Goal: Transaction & Acquisition: Purchase product/service

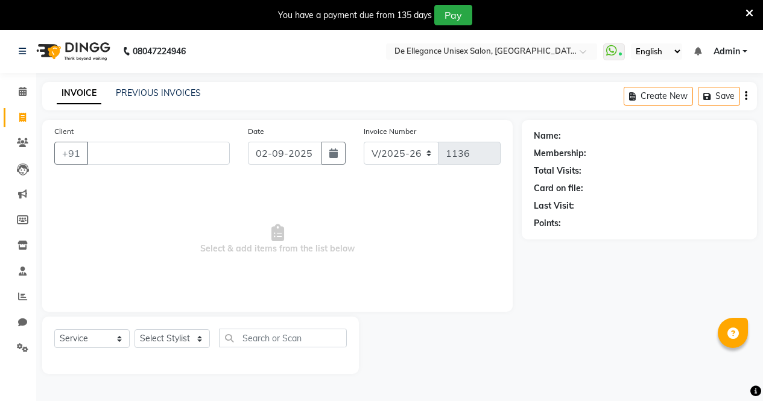
select select "7945"
select select "service"
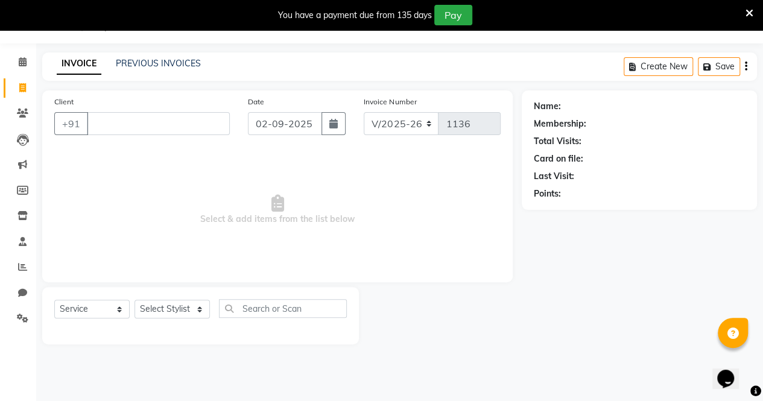
click at [157, 129] on input "Client" at bounding box center [158, 123] width 143 height 23
type input "9136488543"
click at [215, 124] on span "Add Client" at bounding box center [199, 124] width 48 height 12
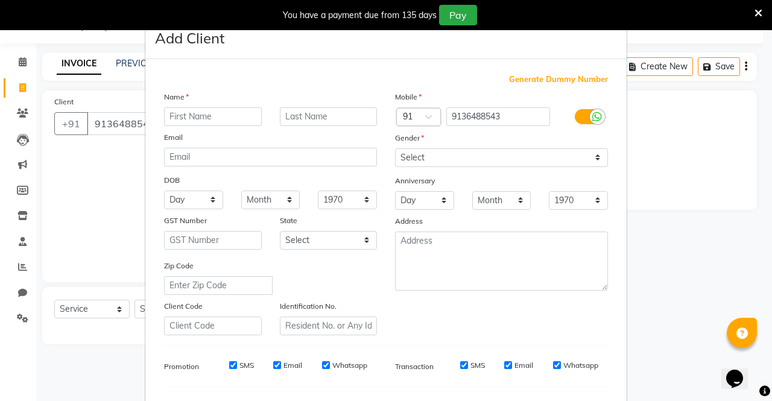
click at [215, 116] on input "text" at bounding box center [213, 116] width 98 height 19
type input "[PERSON_NAME]"
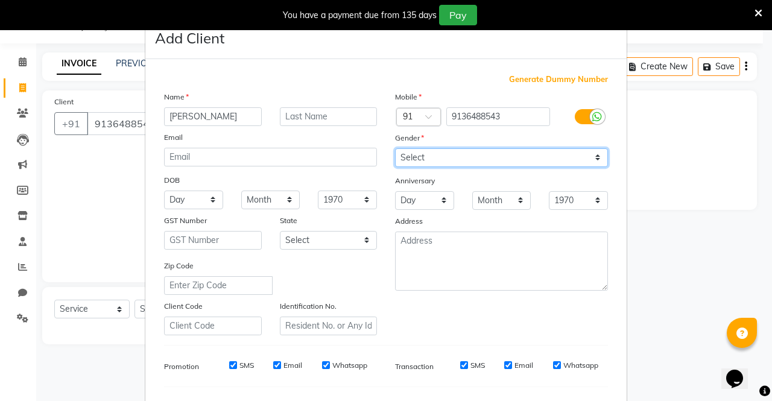
click at [446, 164] on select "Select [DEMOGRAPHIC_DATA] [DEMOGRAPHIC_DATA] Other Prefer Not To Say" at bounding box center [501, 157] width 213 height 19
select select "[DEMOGRAPHIC_DATA]"
click at [395, 148] on select "Select [DEMOGRAPHIC_DATA] [DEMOGRAPHIC_DATA] Other Prefer Not To Say" at bounding box center [501, 157] width 213 height 19
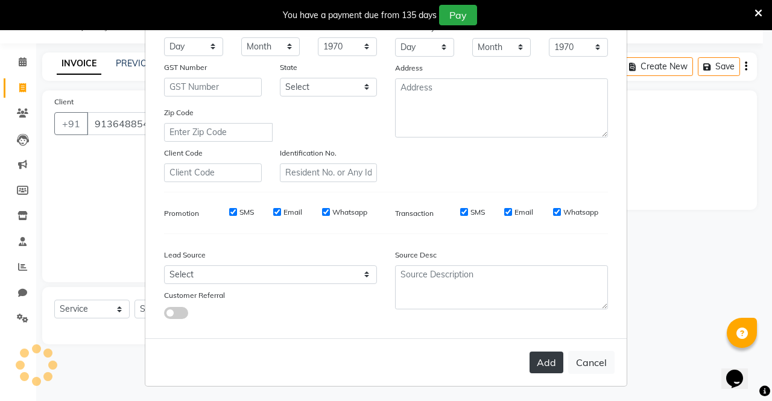
click at [543, 363] on button "Add" at bounding box center [547, 363] width 34 height 22
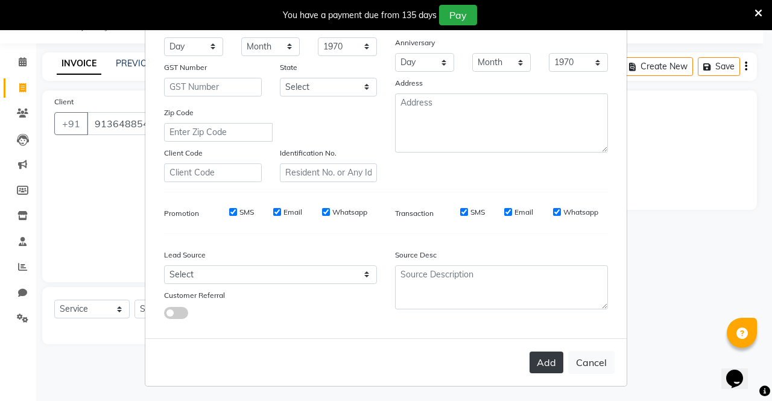
click at [543, 363] on button "Add" at bounding box center [547, 363] width 34 height 22
click at [544, 361] on button "Add" at bounding box center [547, 363] width 34 height 22
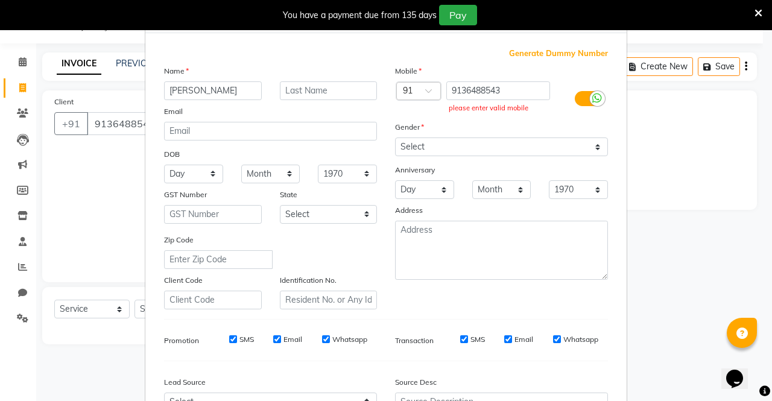
scroll to position [0, 0]
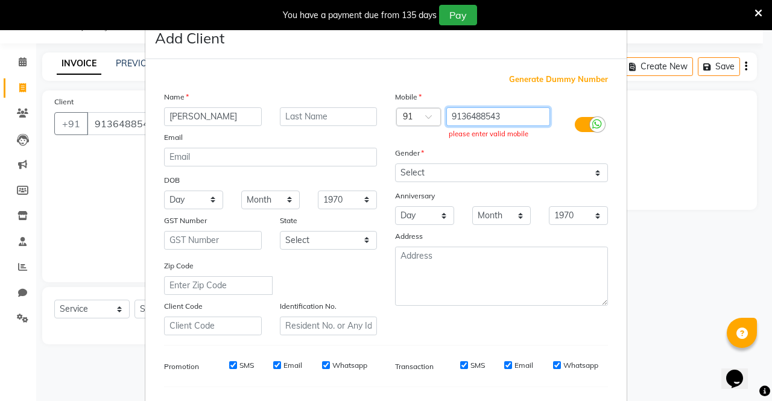
click at [524, 119] on input "9136488543" at bounding box center [499, 116] width 104 height 19
click at [509, 122] on input "9136488543" at bounding box center [499, 116] width 104 height 19
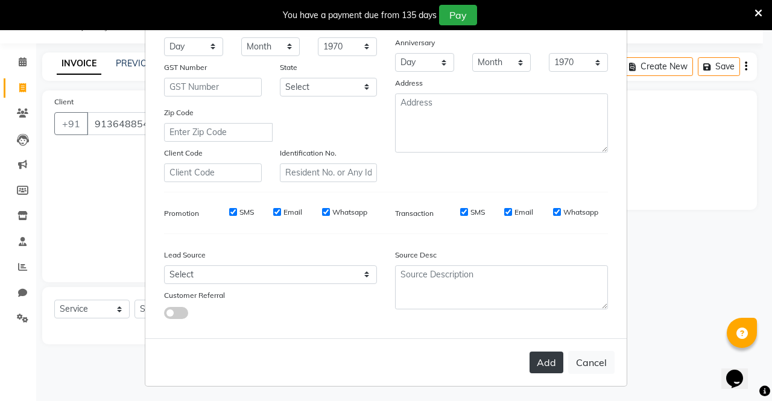
type input "9136488543 9136488543"
click at [538, 364] on button "Add" at bounding box center [547, 363] width 34 height 22
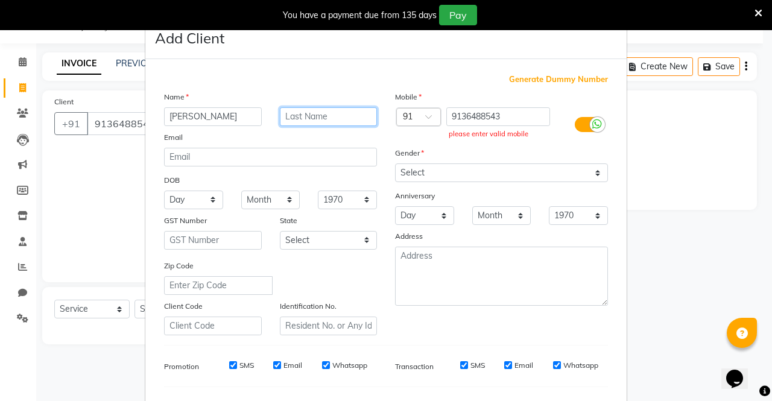
click at [342, 113] on input "text" at bounding box center [329, 116] width 98 height 19
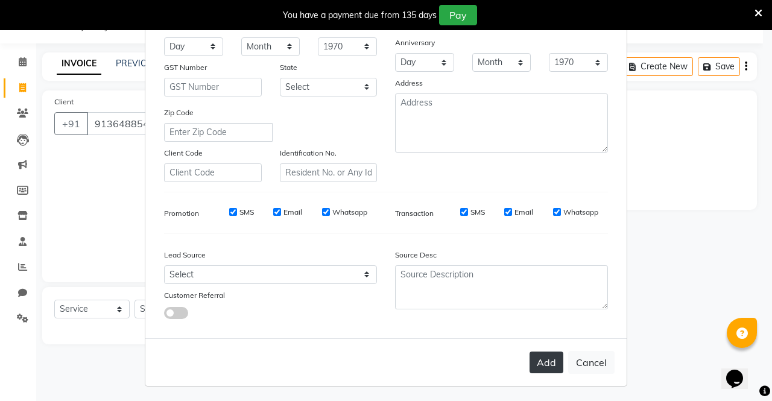
type input "b"
click at [535, 355] on button "Add" at bounding box center [547, 363] width 34 height 22
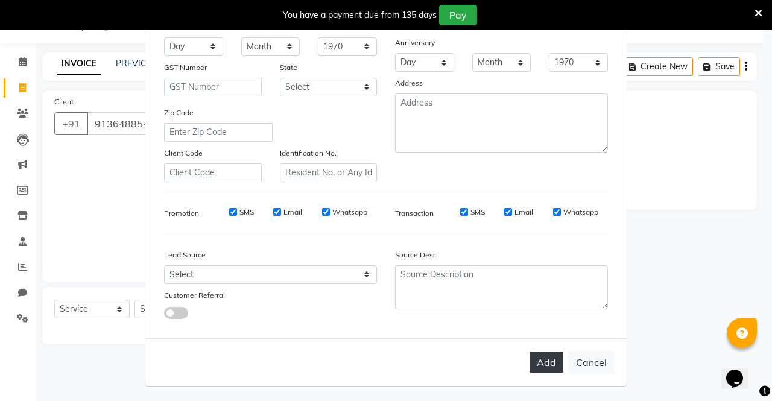
click at [535, 355] on button "Add" at bounding box center [547, 363] width 34 height 22
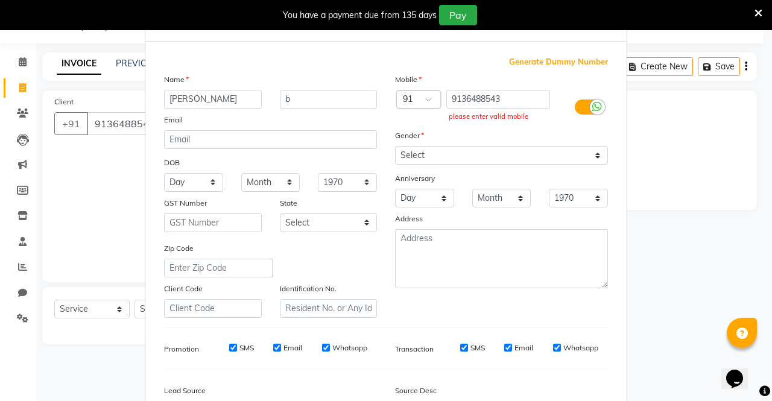
scroll to position [0, 0]
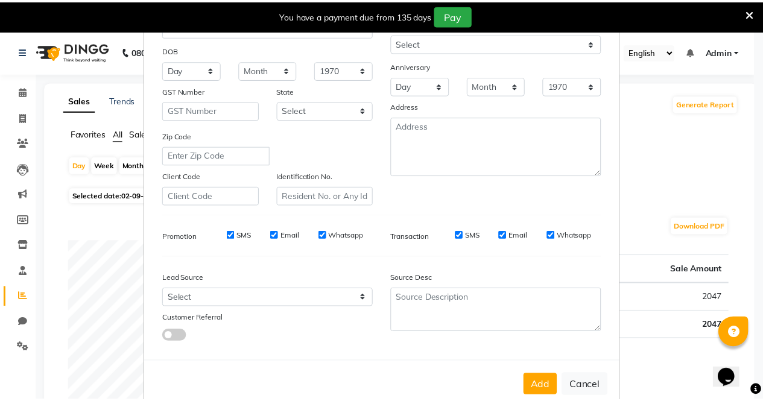
scroll to position [153, 0]
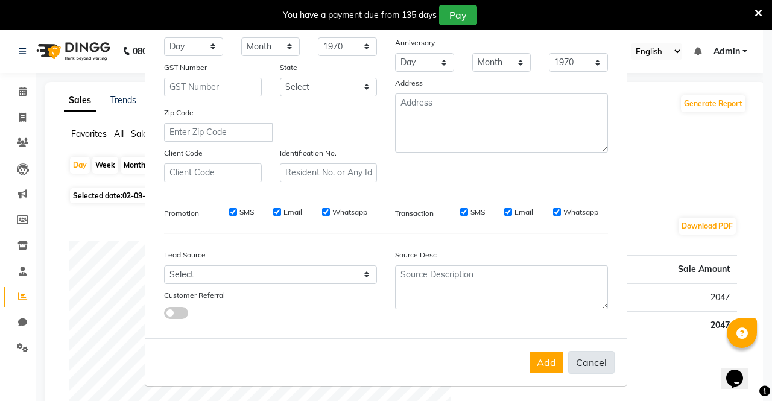
click at [586, 360] on button "Cancel" at bounding box center [591, 362] width 46 height 23
select select
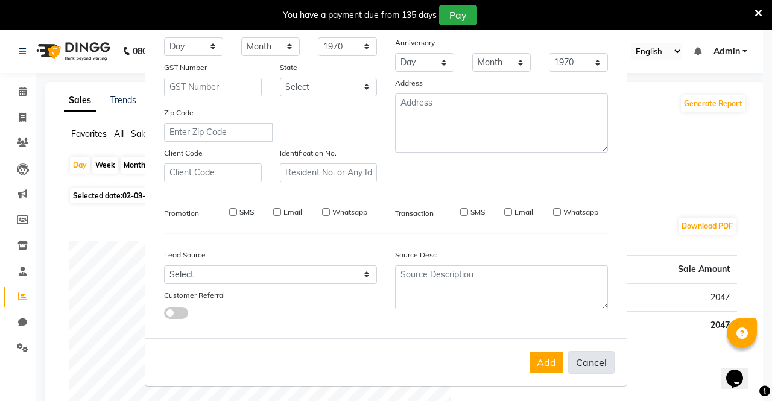
select select
checkbox input "false"
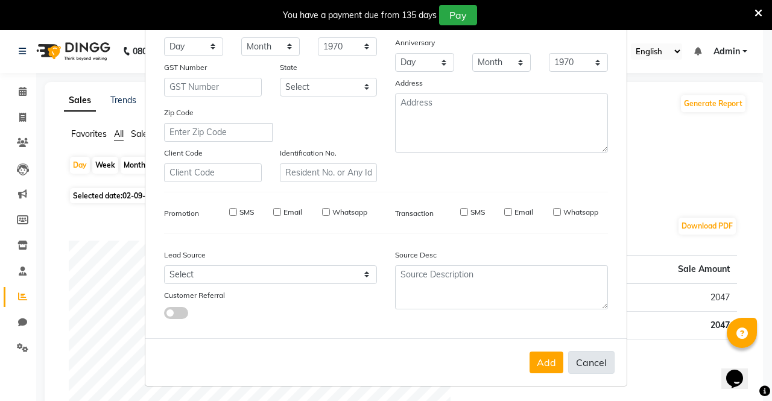
checkbox input "false"
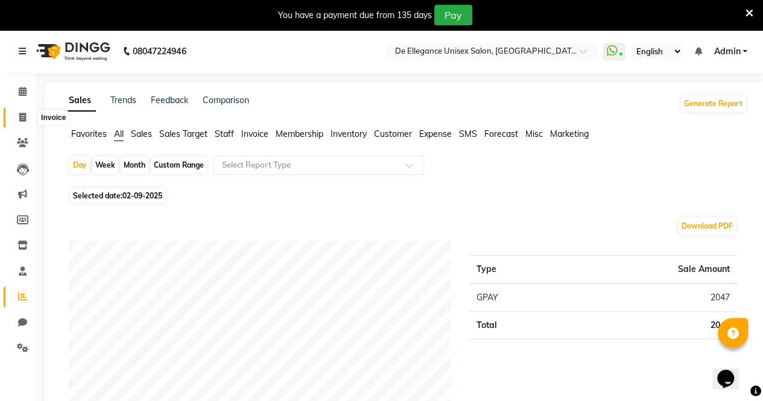
click at [25, 118] on icon at bounding box center [22, 117] width 7 height 9
select select "7945"
select select "service"
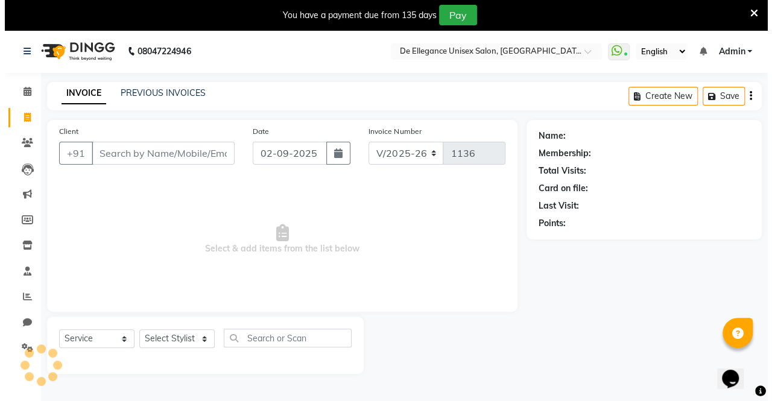
scroll to position [30, 0]
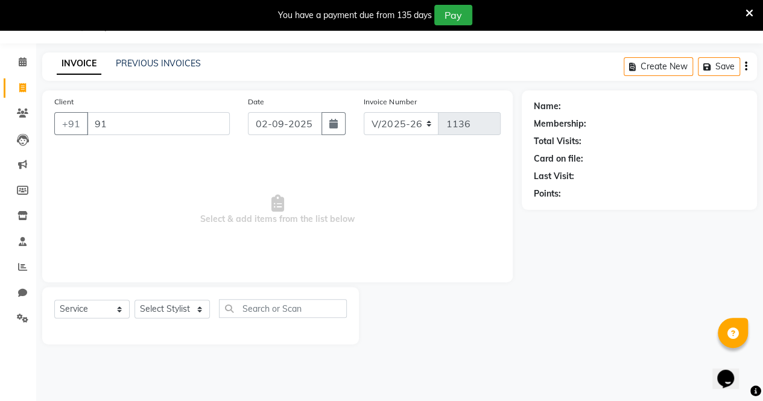
click at [246, 387] on div "08047224946 Select Location × [GEOGRAPHIC_DATA] WhatsApp Status ✕ Status: Conne…" at bounding box center [381, 200] width 763 height 401
click at [159, 128] on input "91" at bounding box center [127, 123] width 81 height 23
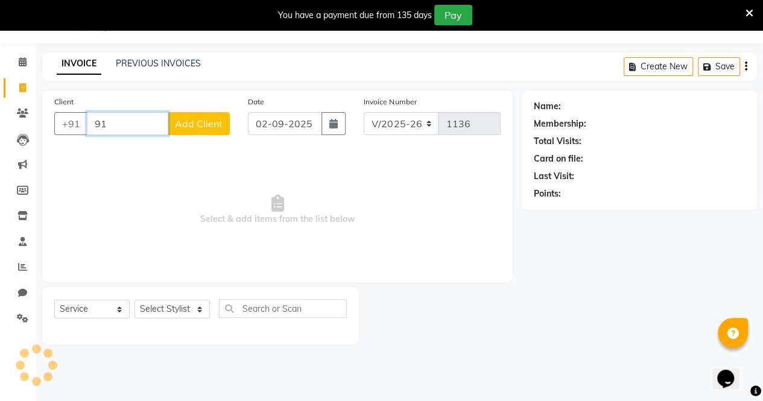
type input "9"
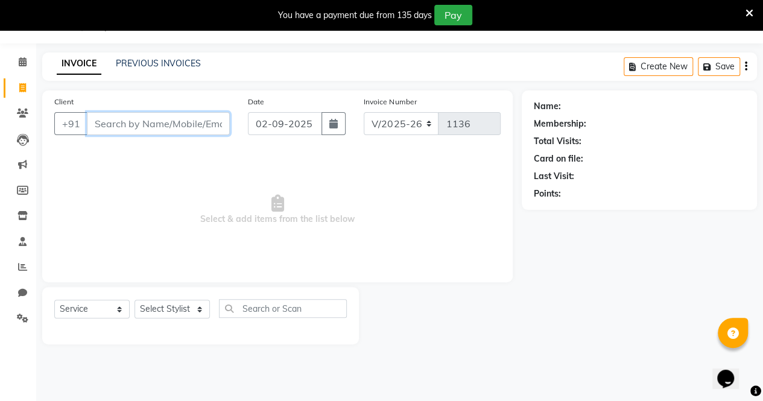
click at [159, 128] on input "Client" at bounding box center [158, 123] width 143 height 23
type input "9136488543"
click at [185, 119] on span "Add Client" at bounding box center [199, 124] width 48 height 12
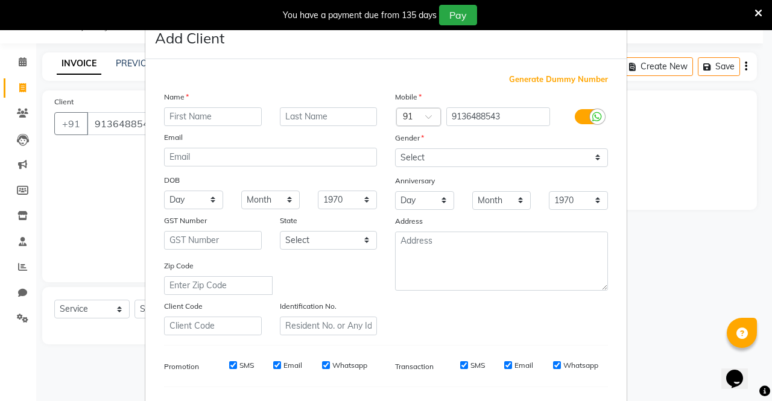
click at [208, 120] on input "text" at bounding box center [213, 116] width 98 height 19
type input "[PERSON_NAME]"
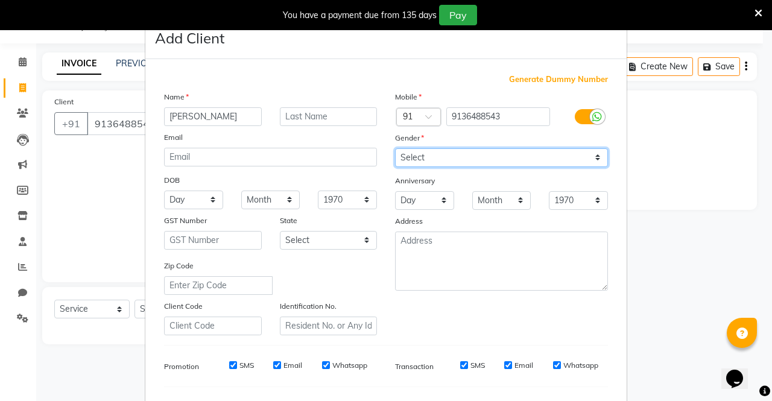
click at [456, 155] on select "Select [DEMOGRAPHIC_DATA] [DEMOGRAPHIC_DATA] Other Prefer Not To Say" at bounding box center [501, 157] width 213 height 19
select select "[DEMOGRAPHIC_DATA]"
click at [395, 148] on select "Select [DEMOGRAPHIC_DATA] [DEMOGRAPHIC_DATA] Other Prefer Not To Say" at bounding box center [501, 157] width 213 height 19
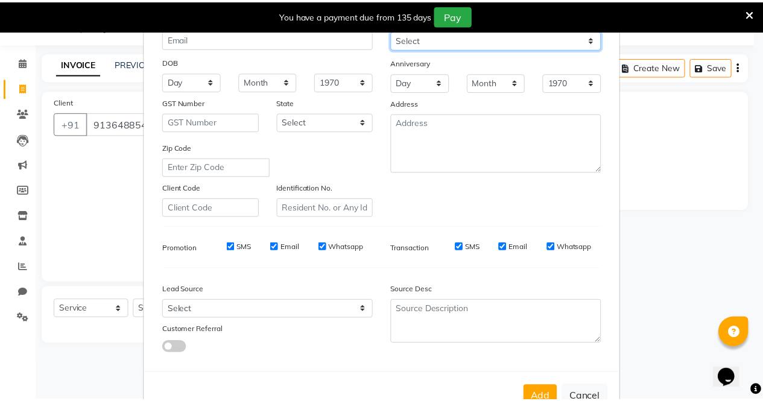
scroll to position [153, 0]
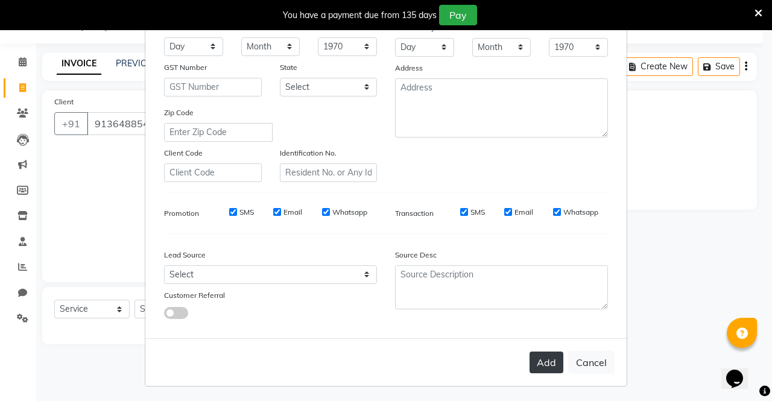
click at [541, 357] on button "Add" at bounding box center [547, 363] width 34 height 22
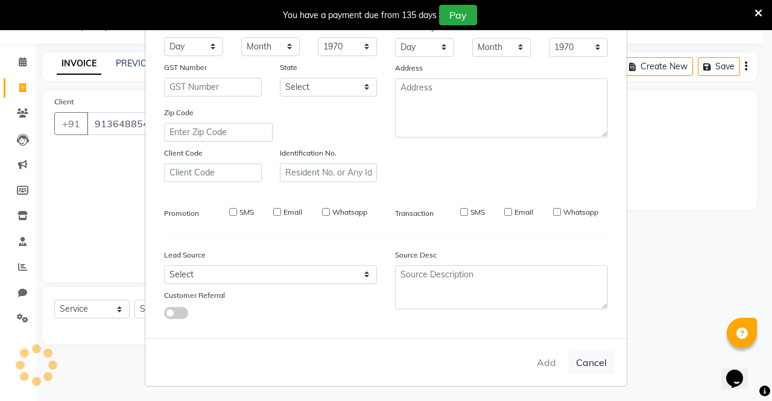
select select
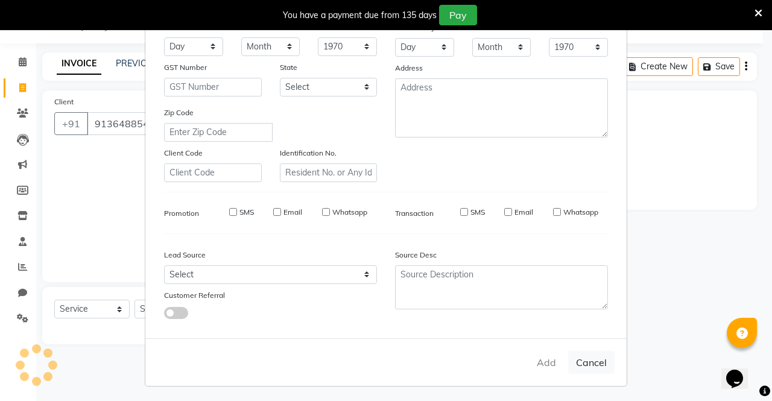
select select
checkbox input "false"
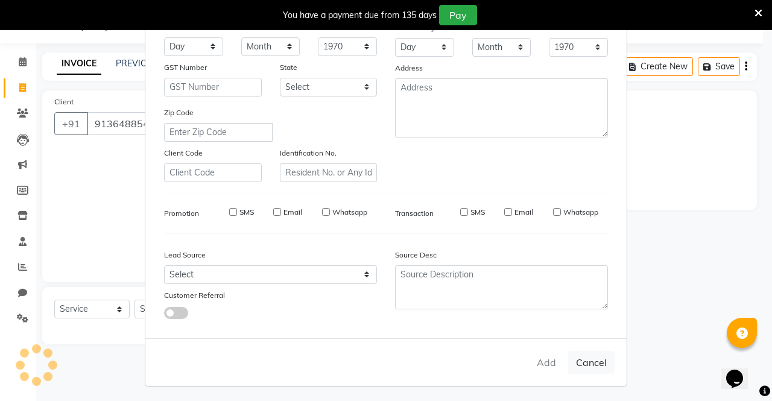
checkbox input "false"
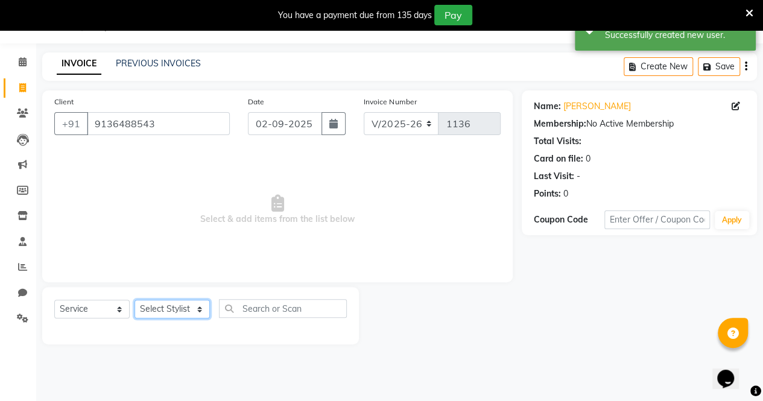
click at [157, 308] on select "Select Stylist [PERSON_NAME] [PERSON_NAME] [PERSON_NAME] [PERSON_NAME]" at bounding box center [172, 309] width 75 height 19
select select "71492"
click at [135, 300] on select "Select Stylist [PERSON_NAME] [PERSON_NAME] [PERSON_NAME] [PERSON_NAME]" at bounding box center [172, 309] width 75 height 19
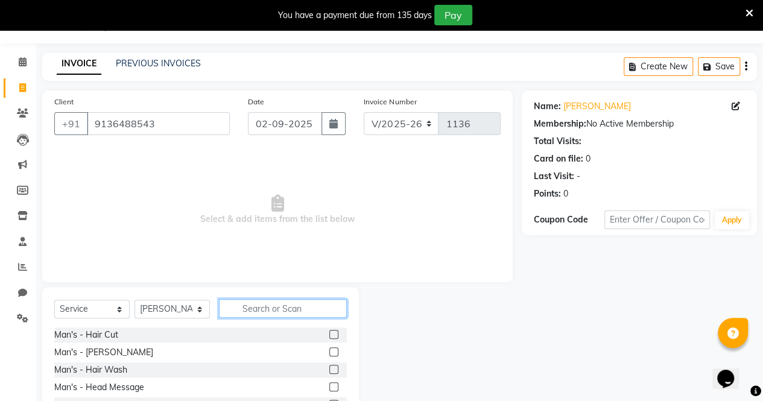
click at [302, 307] on input "text" at bounding box center [283, 308] width 128 height 19
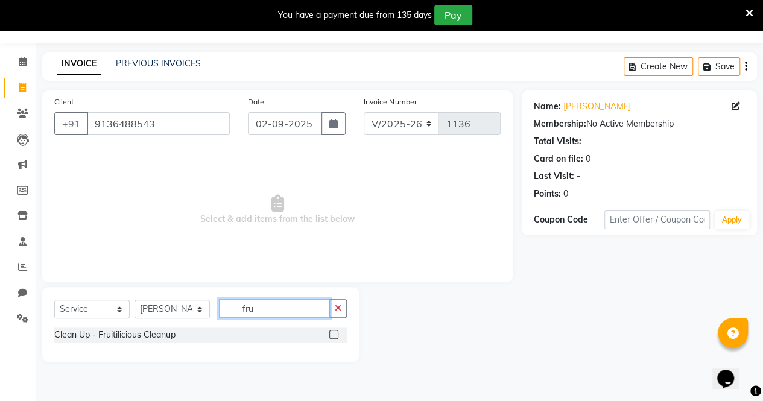
type input "fru"
click at [334, 335] on label at bounding box center [333, 334] width 9 height 9
click at [334, 335] on input "checkbox" at bounding box center [333, 335] width 8 height 8
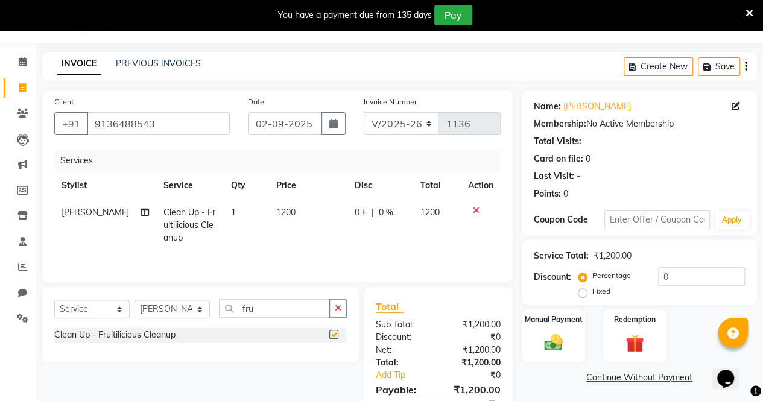
checkbox input "false"
click at [362, 214] on div "0 F | 0 %" at bounding box center [380, 212] width 51 height 13
select select "71492"
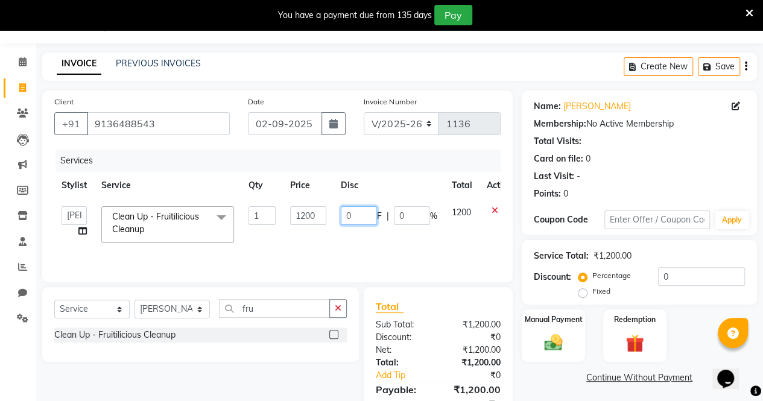
click at [362, 214] on input "0" at bounding box center [359, 215] width 36 height 19
type input "0200"
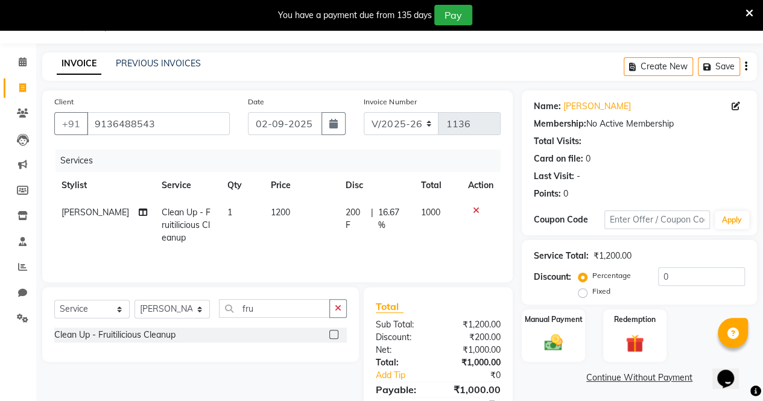
click at [366, 240] on td "200 F | 16.67 %" at bounding box center [376, 225] width 75 height 52
select select "71492"
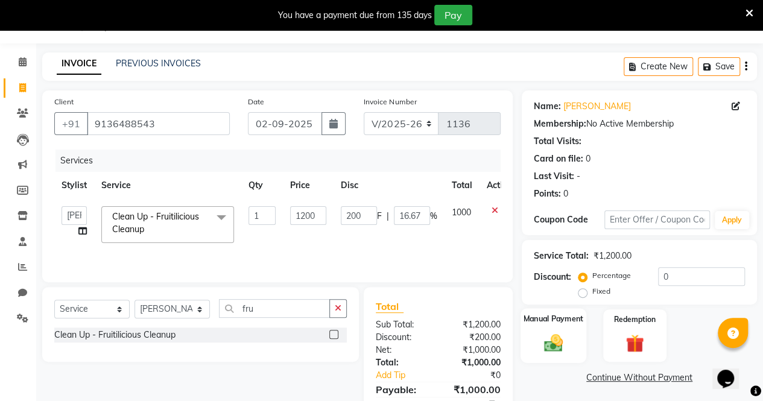
scroll to position [84, 0]
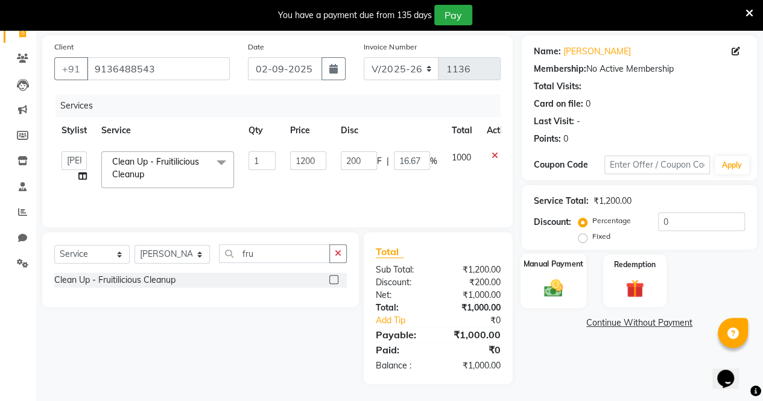
click at [553, 289] on img at bounding box center [553, 288] width 31 height 22
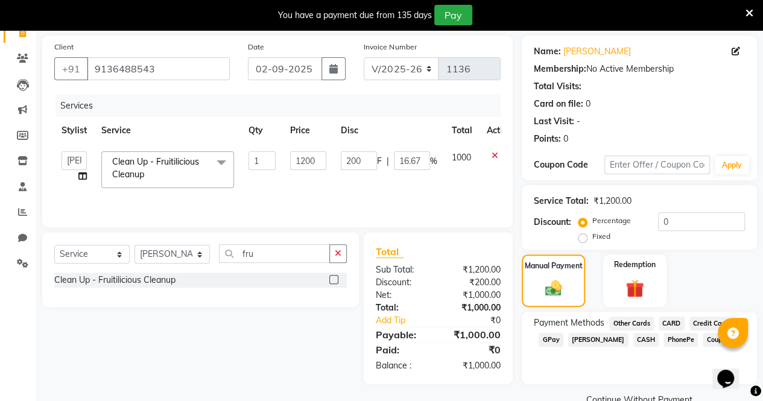
click at [634, 342] on span "CASH" at bounding box center [647, 340] width 26 height 14
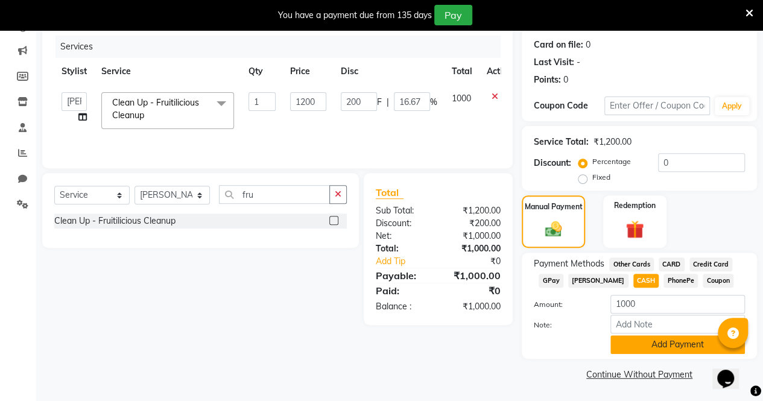
click at [667, 345] on button "Add Payment" at bounding box center [678, 344] width 135 height 19
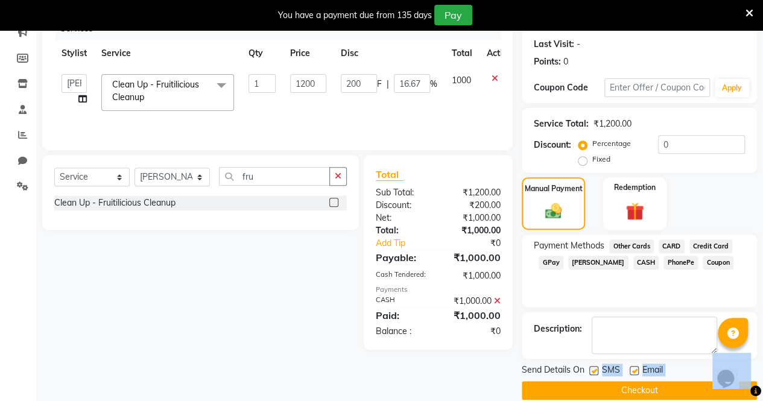
scroll to position [170, 0]
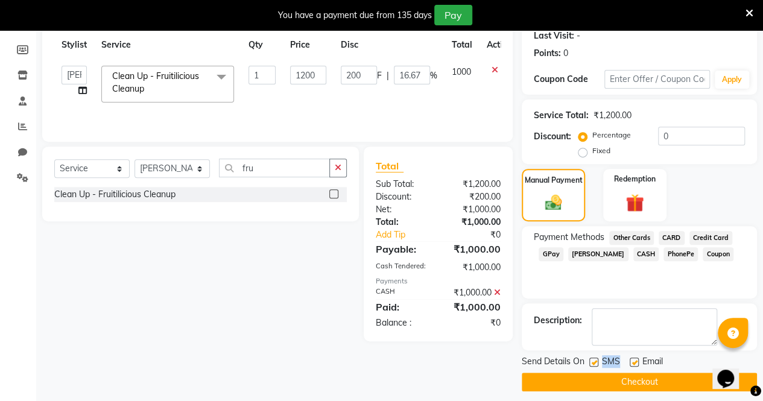
drag, startPoint x: 596, startPoint y: 388, endPoint x: 634, endPoint y: 367, distance: 44.0
click at [634, 367] on div "Send Details On SMS Email" at bounding box center [639, 362] width 235 height 15
click at [634, 367] on div at bounding box center [634, 364] width 8 height 13
click at [595, 358] on label at bounding box center [594, 362] width 9 height 9
click at [595, 359] on input "checkbox" at bounding box center [594, 363] width 8 height 8
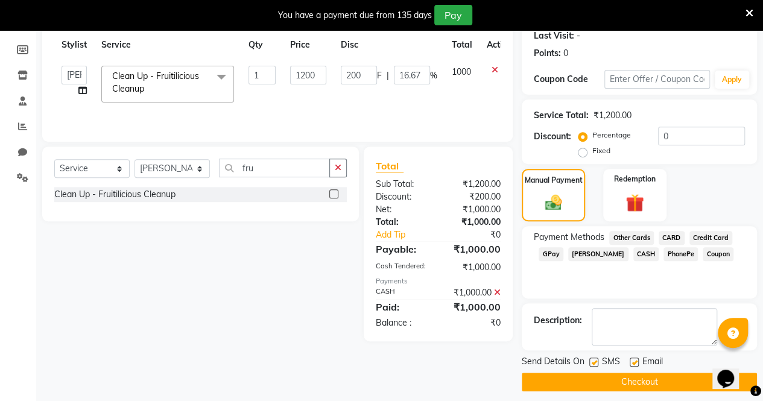
checkbox input "false"
click at [620, 381] on button "Checkout" at bounding box center [639, 382] width 235 height 19
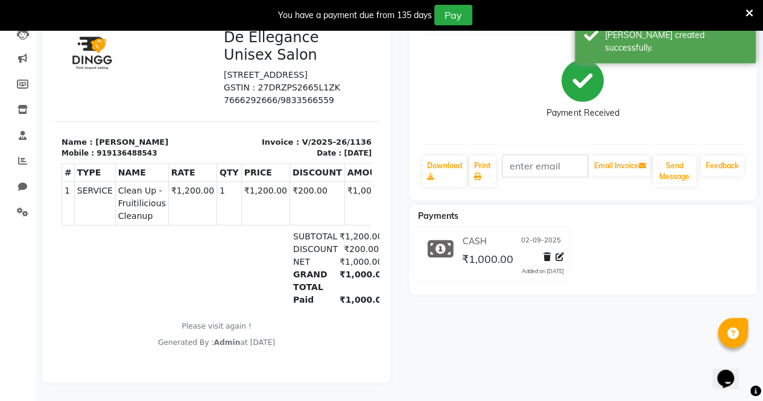
click at [523, 361] on div "[PERSON_NAME] Prebook Payment Received Download Print Email Invoice Send Messag…" at bounding box center [583, 188] width 367 height 390
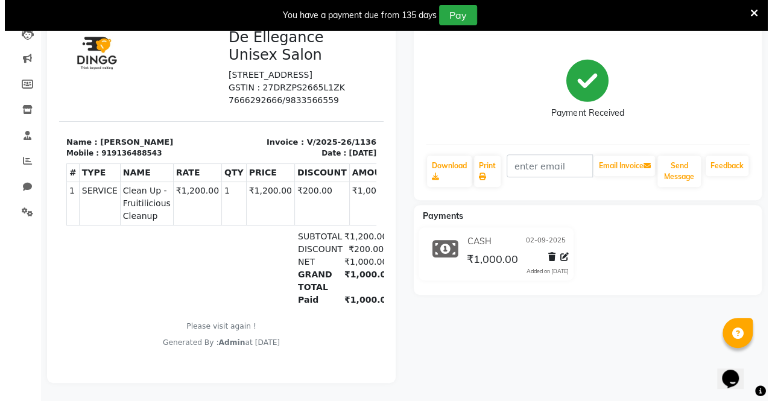
scroll to position [30, 0]
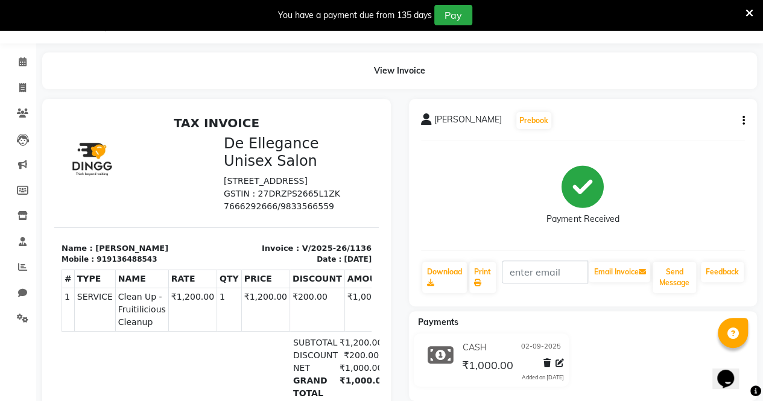
select select "7945"
select select "service"
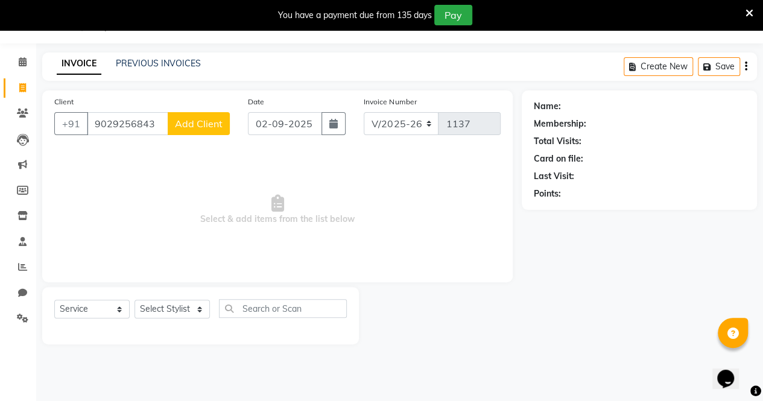
type input "9029256843"
click at [187, 126] on span "Add Client" at bounding box center [199, 124] width 48 height 12
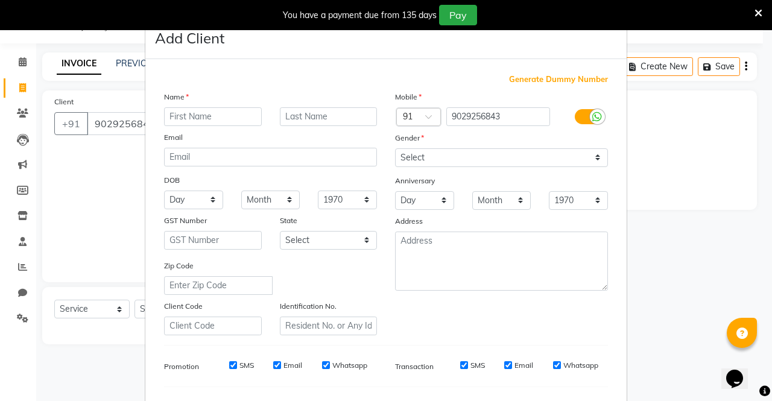
click at [203, 117] on input "text" at bounding box center [213, 116] width 98 height 19
type input "[PERSON_NAME]"
click at [304, 117] on input "text" at bounding box center [329, 116] width 98 height 19
type input "Anant"
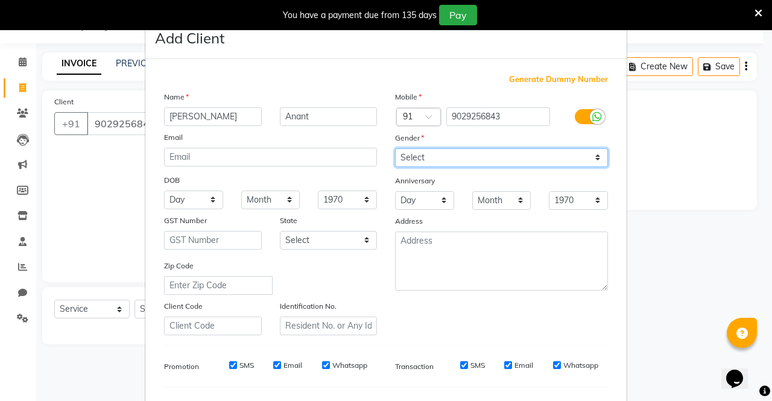
click at [418, 155] on select "Select [DEMOGRAPHIC_DATA] [DEMOGRAPHIC_DATA] Other Prefer Not To Say" at bounding box center [501, 157] width 213 height 19
select select "[DEMOGRAPHIC_DATA]"
click at [395, 148] on select "Select [DEMOGRAPHIC_DATA] [DEMOGRAPHIC_DATA] Other Prefer Not To Say" at bounding box center [501, 157] width 213 height 19
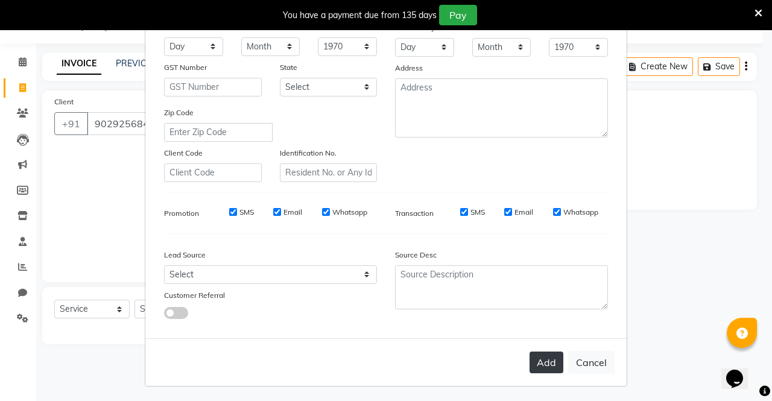
click at [545, 361] on button "Add" at bounding box center [547, 363] width 34 height 22
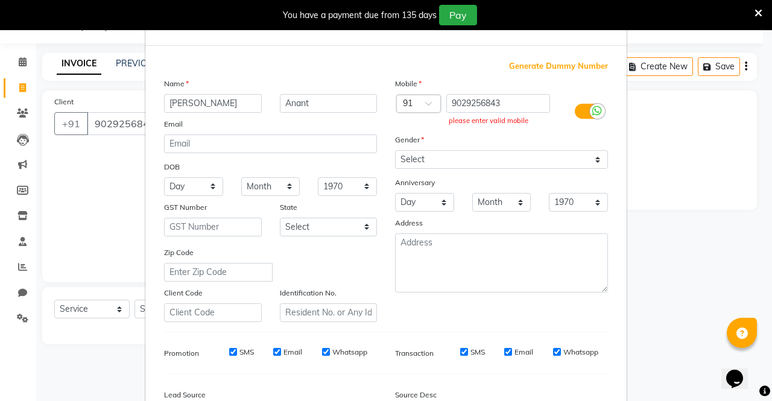
scroll to position [0, 0]
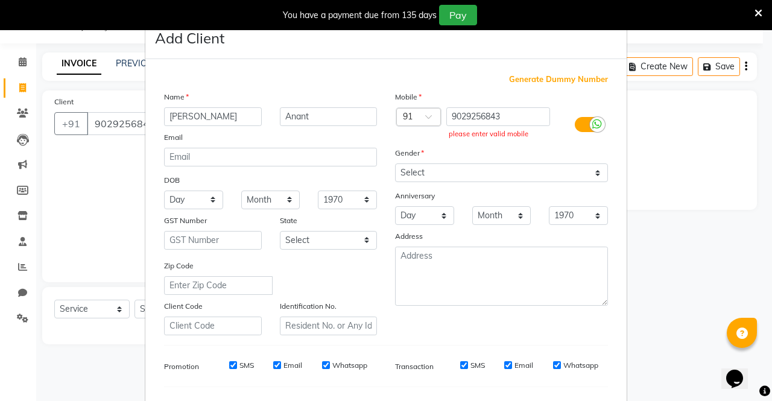
click at [521, 117] on input "9029256843" at bounding box center [499, 116] width 104 height 19
type input "9"
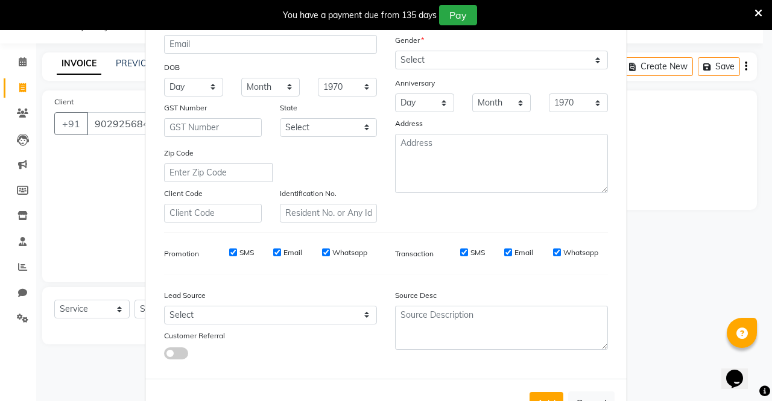
scroll to position [153, 0]
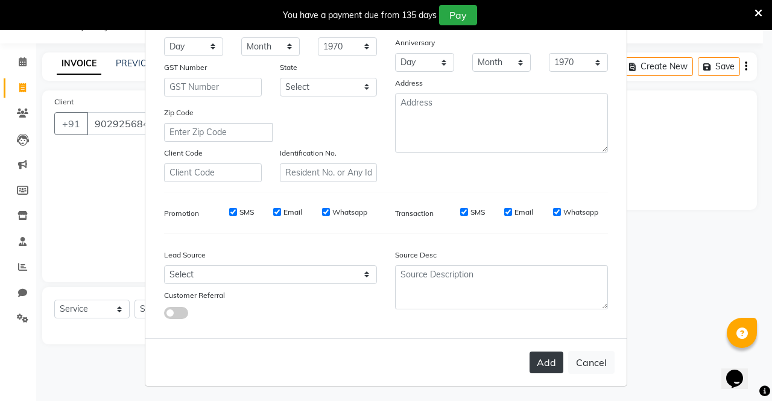
type input "902925643"
click at [544, 363] on button "Add" at bounding box center [547, 363] width 34 height 22
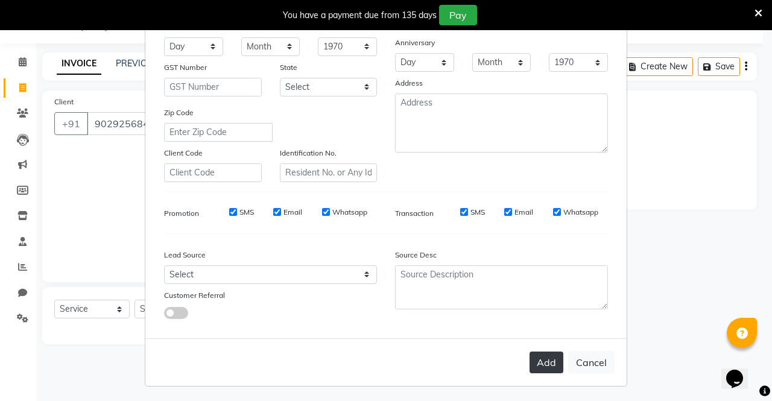
click at [544, 363] on button "Add" at bounding box center [547, 363] width 34 height 22
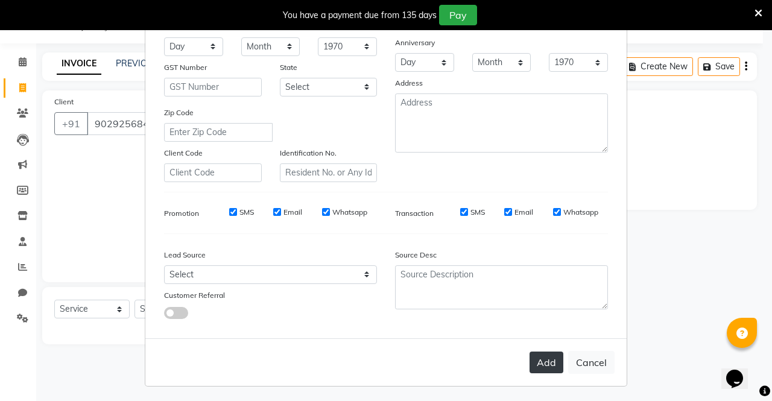
click at [544, 363] on button "Add" at bounding box center [547, 363] width 34 height 22
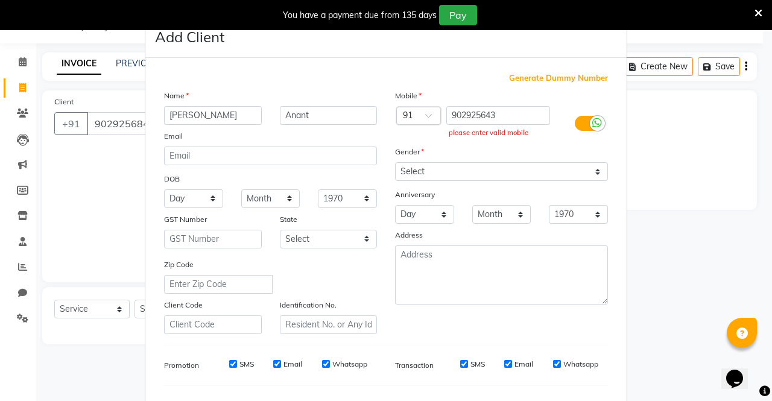
scroll to position [0, 0]
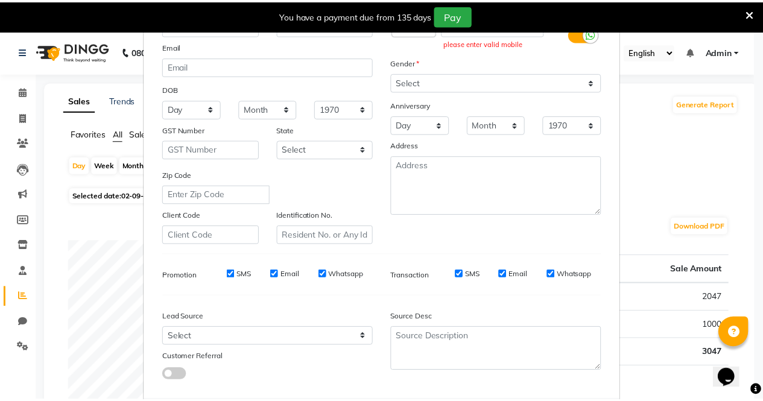
scroll to position [153, 0]
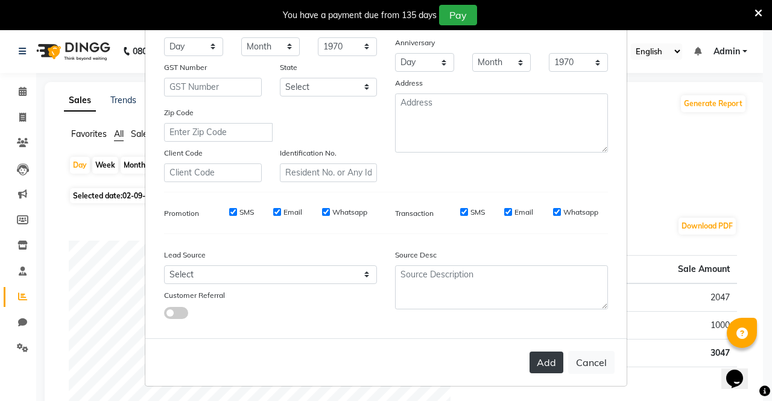
click at [541, 361] on button "Add" at bounding box center [547, 363] width 34 height 22
drag, startPoint x: 541, startPoint y: 361, endPoint x: 599, endPoint y: 365, distance: 58.0
click at [599, 365] on div "Add Cancel" at bounding box center [386, 363] width 482 height 48
click at [599, 365] on button "Cancel" at bounding box center [591, 362] width 46 height 23
select select
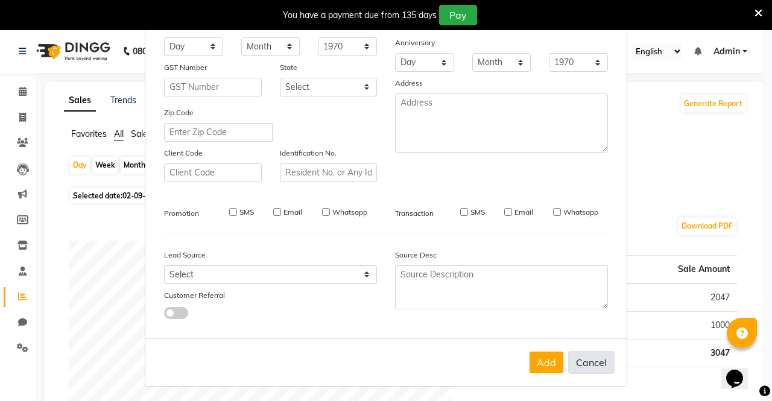
select select
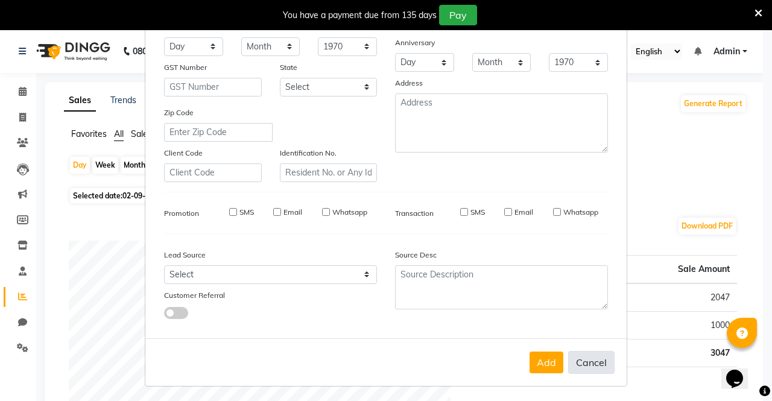
select select
checkbox input "false"
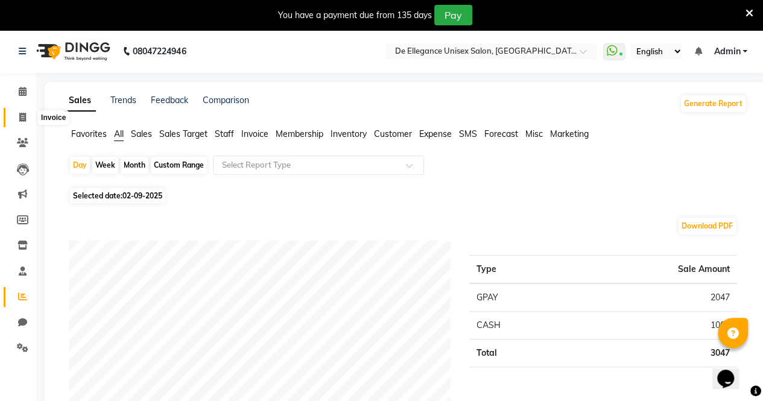
click at [16, 123] on span at bounding box center [22, 118] width 21 height 14
select select "service"
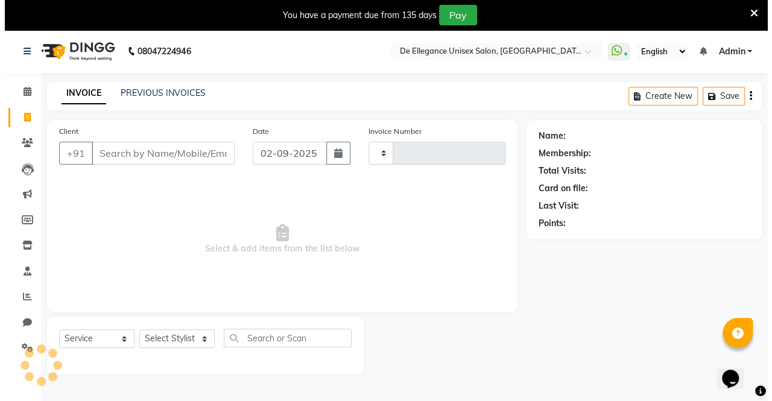
scroll to position [30, 0]
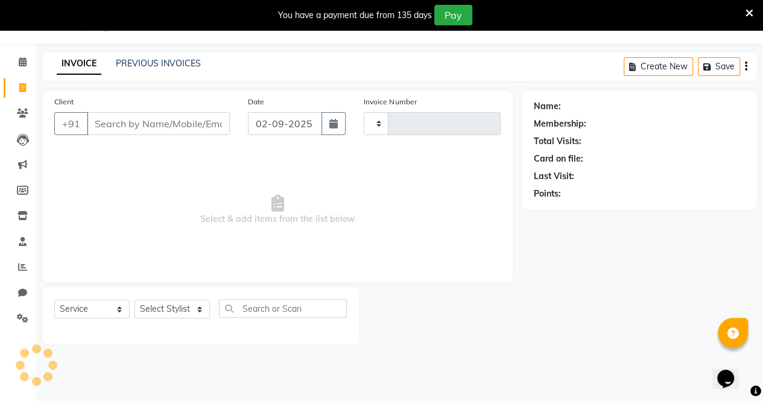
type input "1137"
select select "7945"
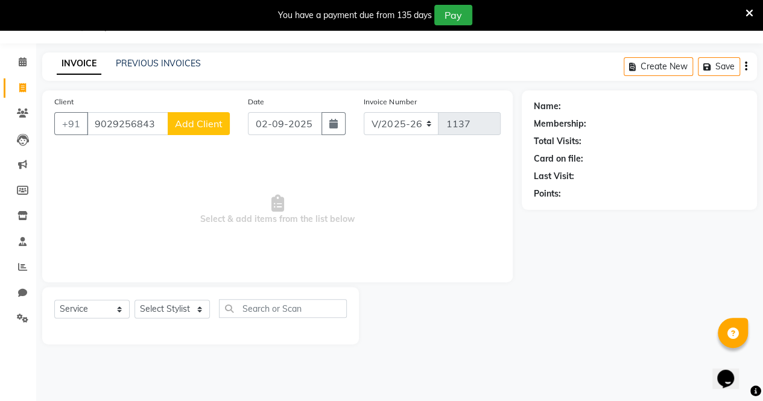
type input "9029256843"
click at [188, 123] on span "Add Client" at bounding box center [199, 124] width 48 height 12
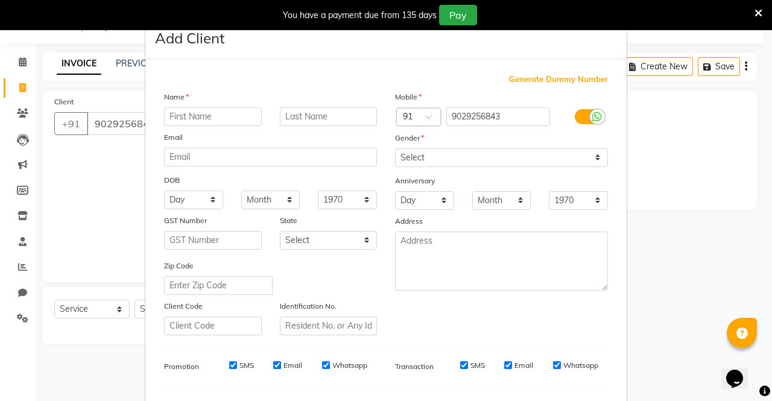
click at [224, 116] on input "text" at bounding box center [213, 116] width 98 height 19
click at [174, 115] on input "Dhurvesh" at bounding box center [213, 116] width 98 height 19
type input "[PERSON_NAME]"
click at [318, 110] on input "text" at bounding box center [329, 116] width 98 height 19
type input "Anant"
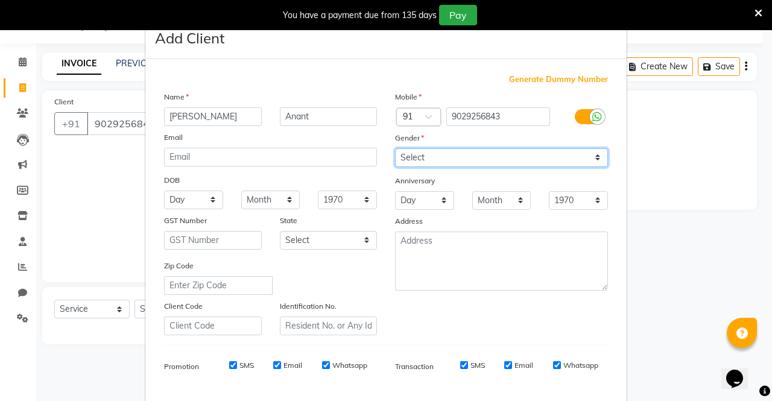
click at [462, 161] on select "Select [DEMOGRAPHIC_DATA] [DEMOGRAPHIC_DATA] Other Prefer Not To Say" at bounding box center [501, 157] width 213 height 19
select select "[DEMOGRAPHIC_DATA]"
click at [395, 148] on select "Select [DEMOGRAPHIC_DATA] [DEMOGRAPHIC_DATA] Other Prefer Not To Say" at bounding box center [501, 157] width 213 height 19
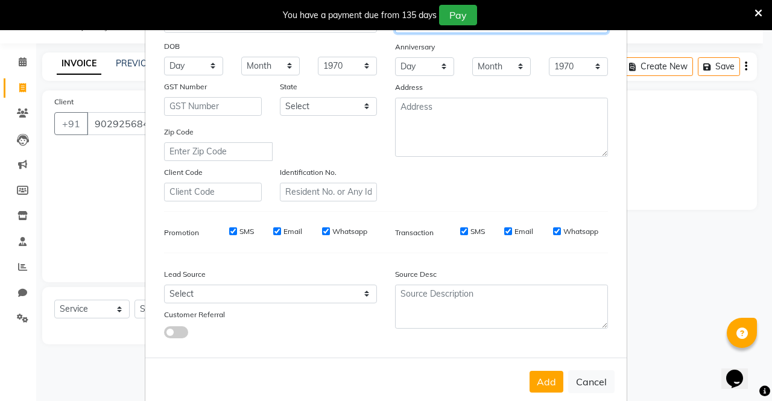
scroll to position [153, 0]
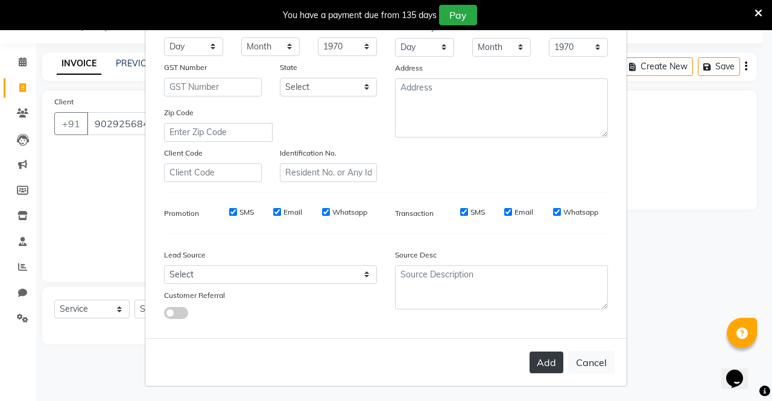
click at [547, 363] on button "Add" at bounding box center [547, 363] width 34 height 22
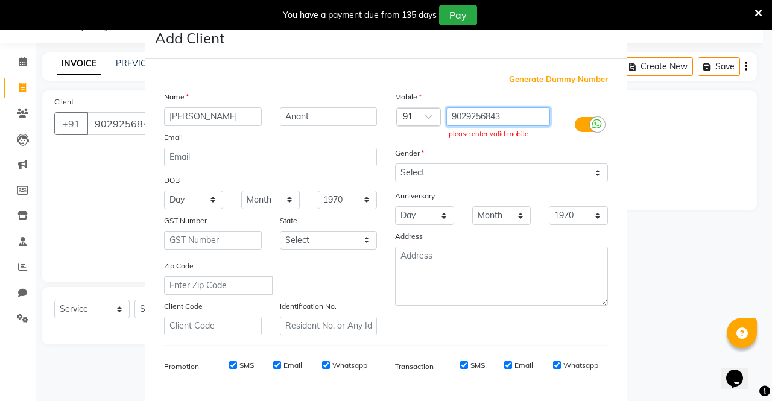
click at [510, 117] on input "9029256843" at bounding box center [499, 116] width 104 height 19
click at [538, 113] on input "9029256843 90292" at bounding box center [499, 116] width 104 height 19
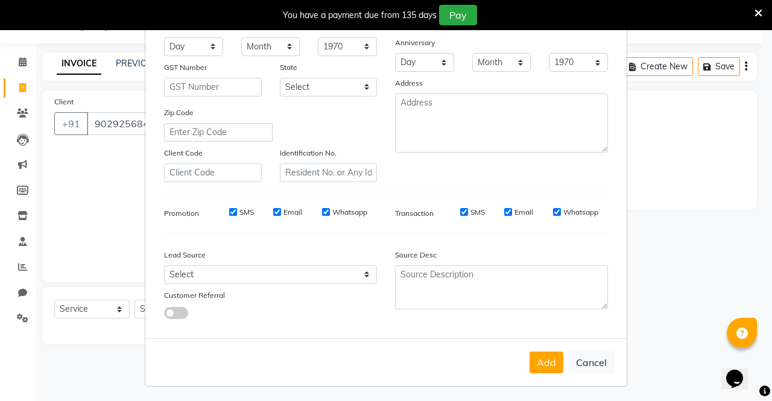
scroll to position [0, 0]
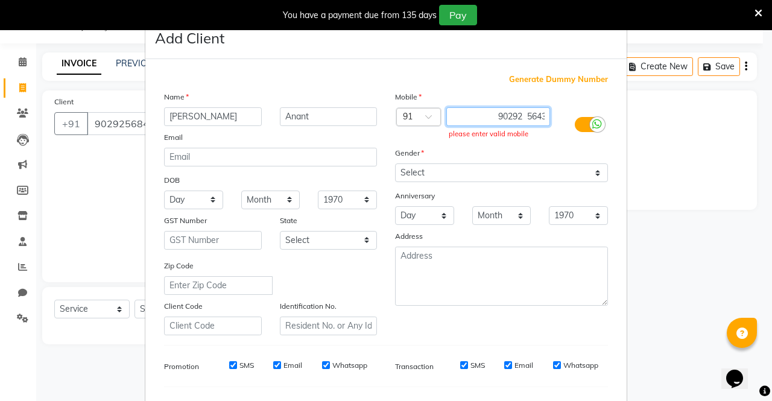
click at [530, 116] on input "9029256843 90292 5643" at bounding box center [499, 116] width 104 height 19
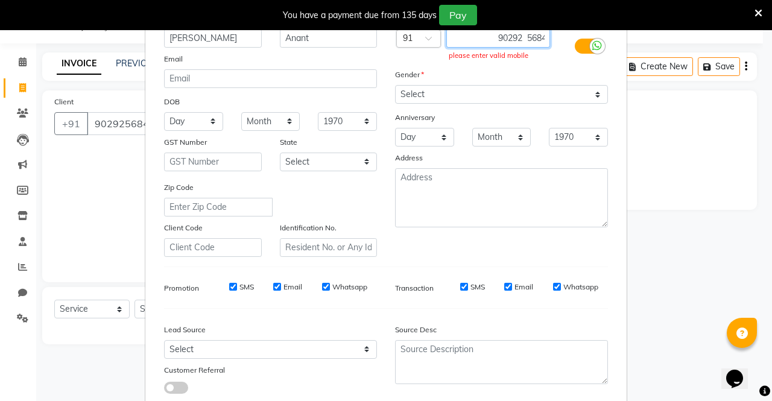
scroll to position [153, 0]
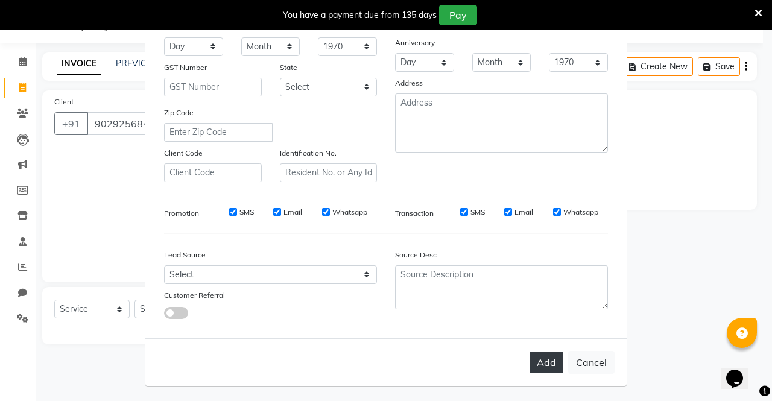
type input "9029256843 90292 56843"
click at [546, 361] on button "Add" at bounding box center [547, 363] width 34 height 22
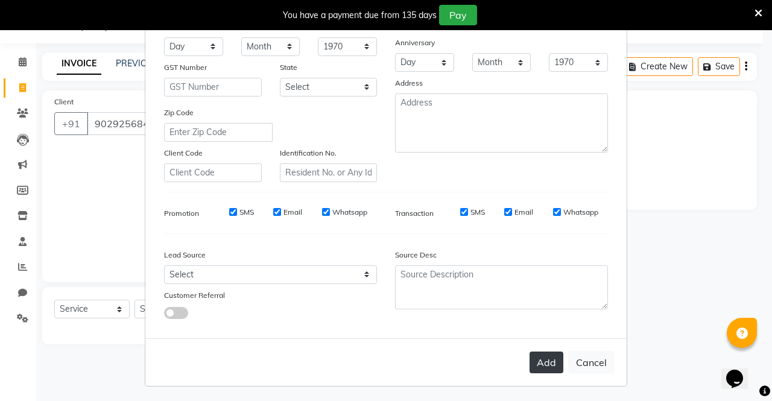
click at [546, 361] on button "Add" at bounding box center [547, 363] width 34 height 22
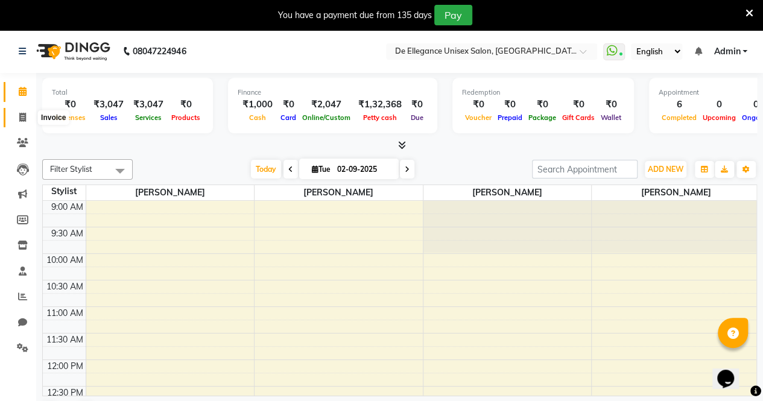
click at [22, 119] on icon at bounding box center [22, 117] width 7 height 9
select select "service"
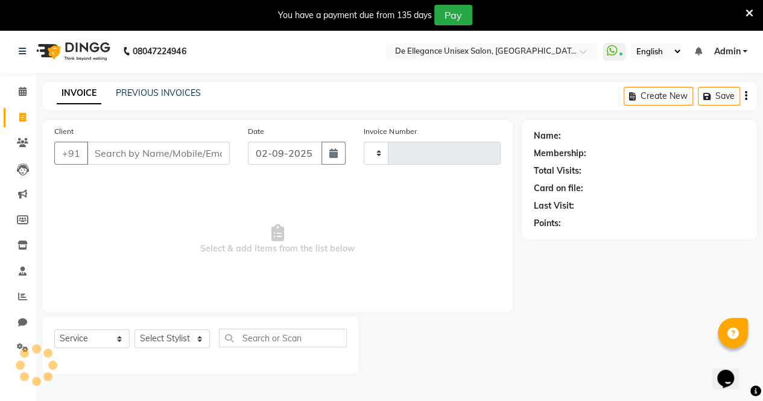
type input "1137"
select select "7945"
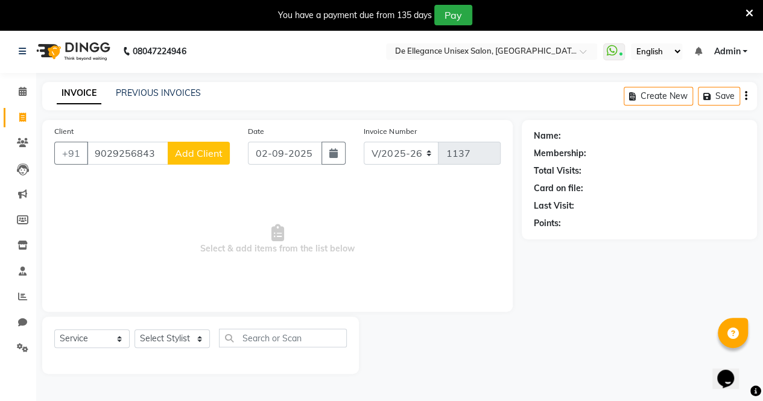
type input "9029256843"
click at [196, 149] on span "Add Client" at bounding box center [199, 153] width 48 height 12
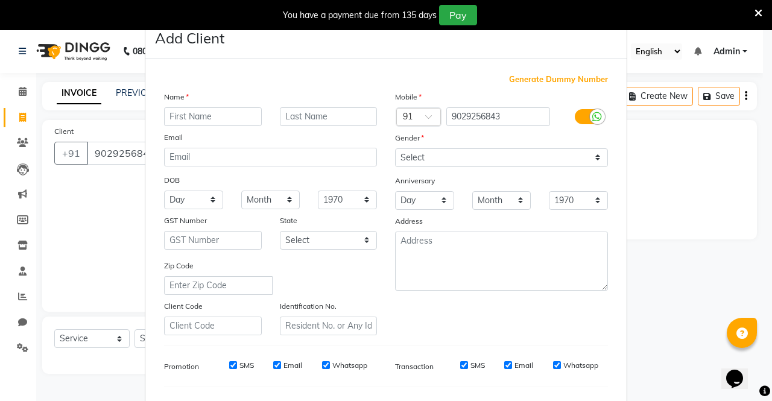
click at [200, 115] on input "text" at bounding box center [213, 116] width 98 height 19
type input "[PERSON_NAME]"
click at [314, 114] on input "text" at bounding box center [329, 116] width 98 height 19
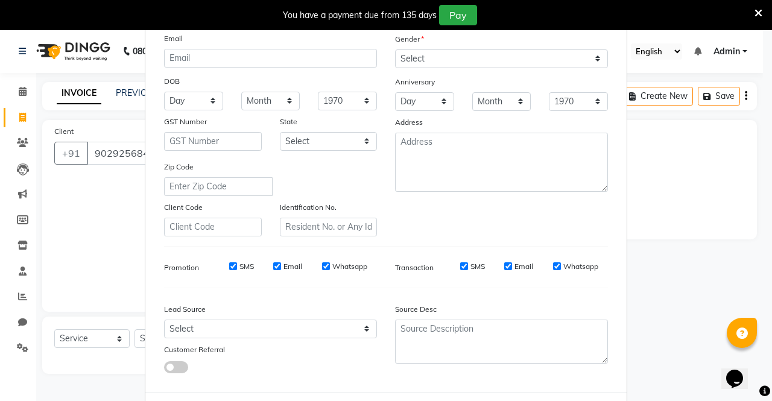
scroll to position [91, 0]
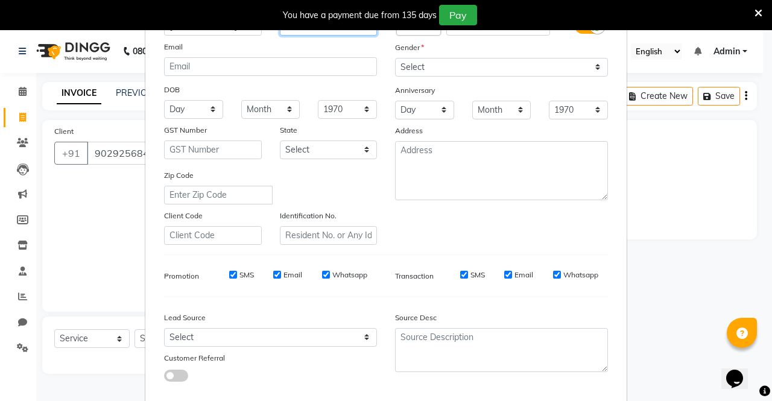
type input "Anant"
click at [334, 71] on select "Select [DEMOGRAPHIC_DATA] [DEMOGRAPHIC_DATA] Other Prefer Not To Say" at bounding box center [501, 67] width 213 height 19
select select "[DEMOGRAPHIC_DATA]"
click at [334, 58] on select "Select [DEMOGRAPHIC_DATA] [DEMOGRAPHIC_DATA] Other Prefer Not To Say" at bounding box center [501, 67] width 213 height 19
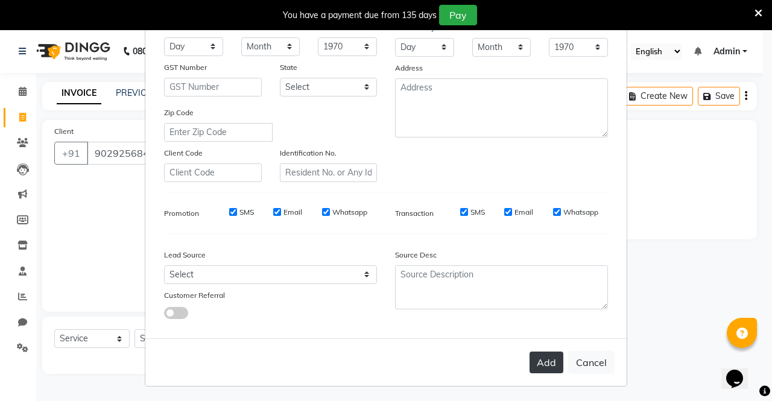
click at [334, 190] on button "Add" at bounding box center [547, 363] width 34 height 22
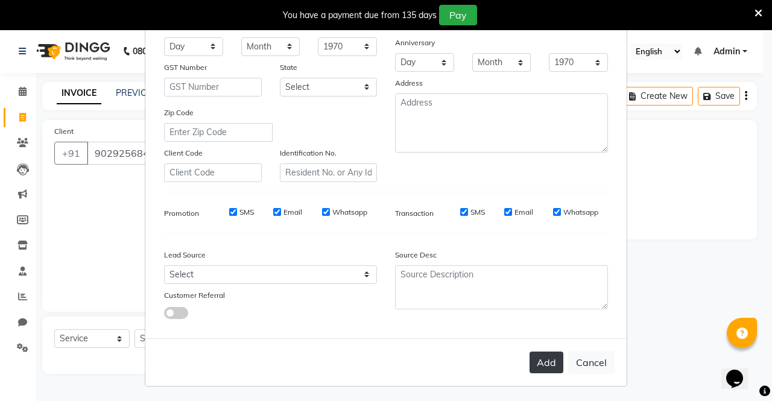
click at [334, 190] on button "Add" at bounding box center [547, 363] width 34 height 22
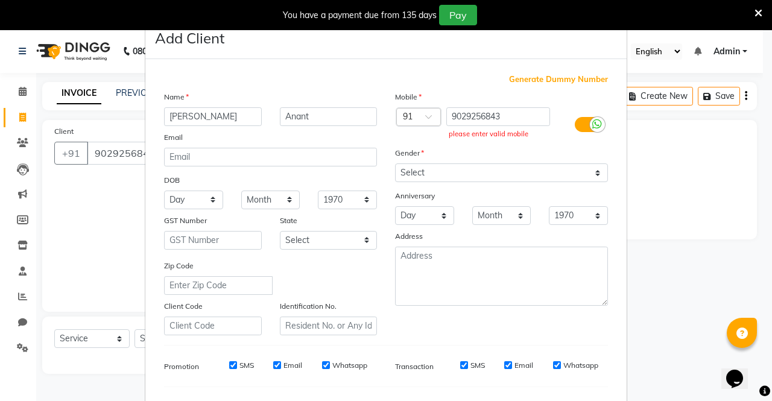
click at [73, 190] on ngb-modal-window "Add Client Generate Dummy Number Name Durvesh Anant Email DOB Day 01 02 03 04 0…" at bounding box center [386, 200] width 772 height 401
click at [334, 124] on input "9029256843" at bounding box center [499, 116] width 104 height 19
type input "9"
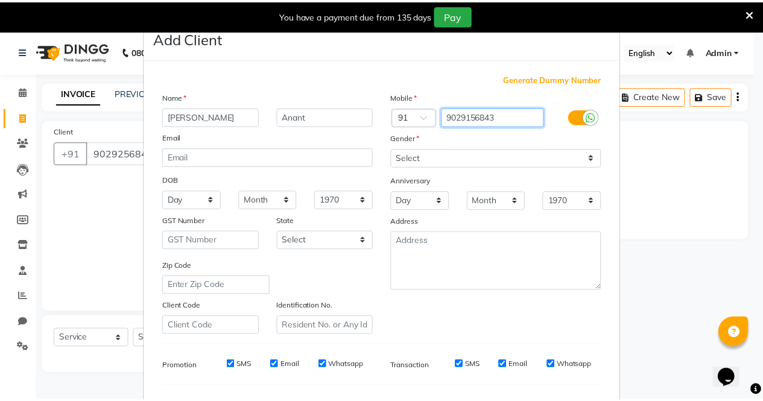
scroll to position [153, 0]
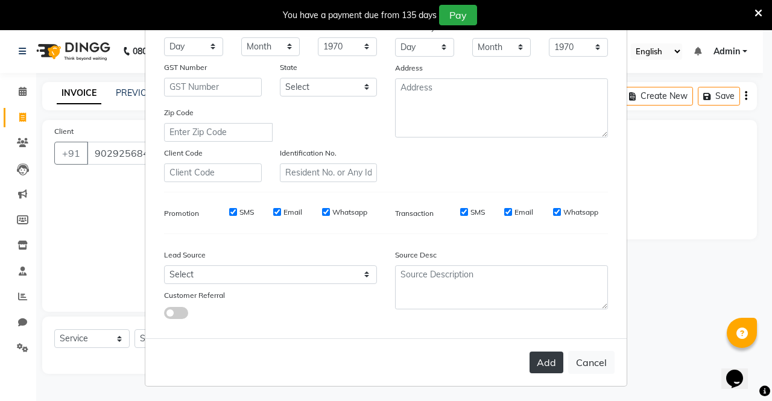
type input "9029156843"
click at [334, 190] on button "Add" at bounding box center [547, 363] width 34 height 22
type input "9029156843"
select select
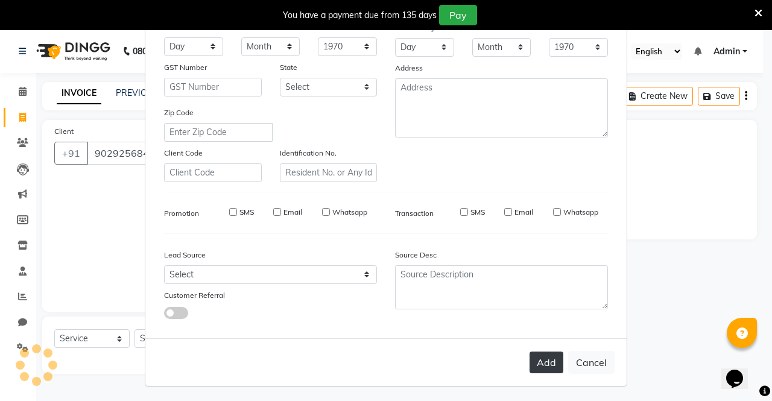
select select
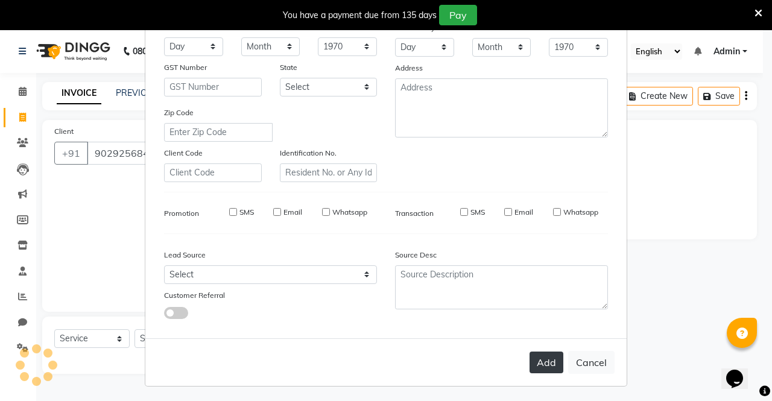
checkbox input "false"
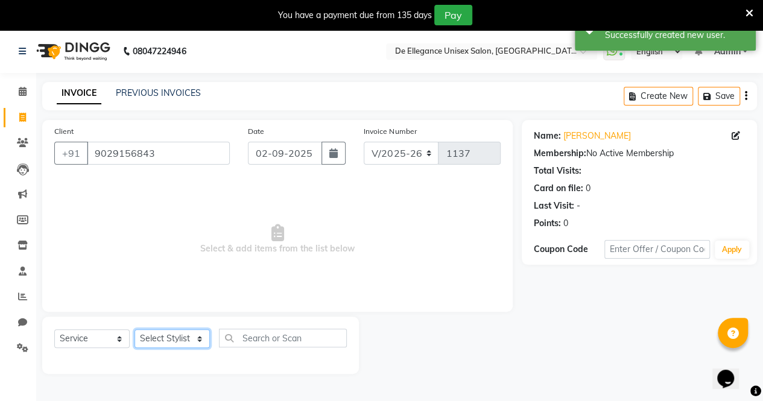
click at [189, 190] on select "Select Stylist [PERSON_NAME] [PERSON_NAME] [PERSON_NAME] [PERSON_NAME]" at bounding box center [172, 338] width 75 height 19
select select "80443"
click at [135, 190] on select "Select Stylist [PERSON_NAME] [PERSON_NAME] [PERSON_NAME] [PERSON_NAME]" at bounding box center [172, 338] width 75 height 19
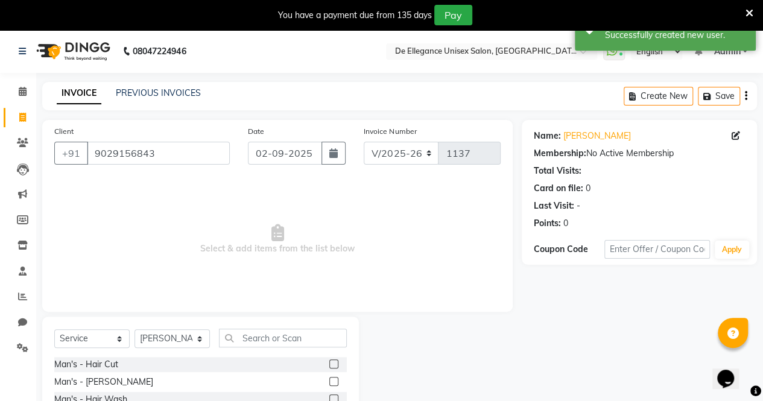
click at [329, 190] on label at bounding box center [333, 381] width 9 height 9
click at [329, 190] on input "checkbox" at bounding box center [333, 382] width 8 height 8
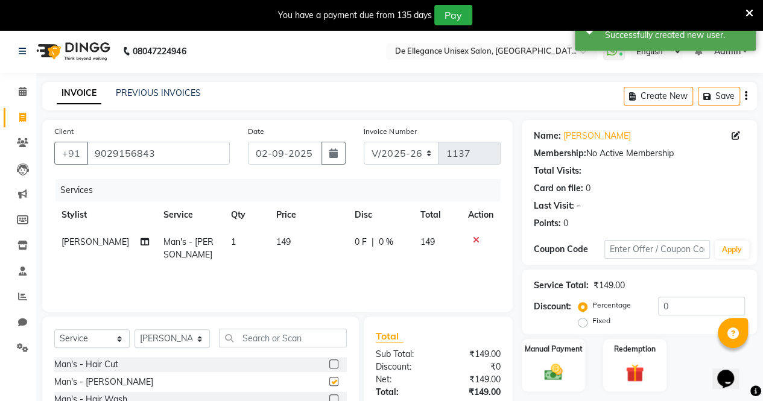
checkbox input "false"
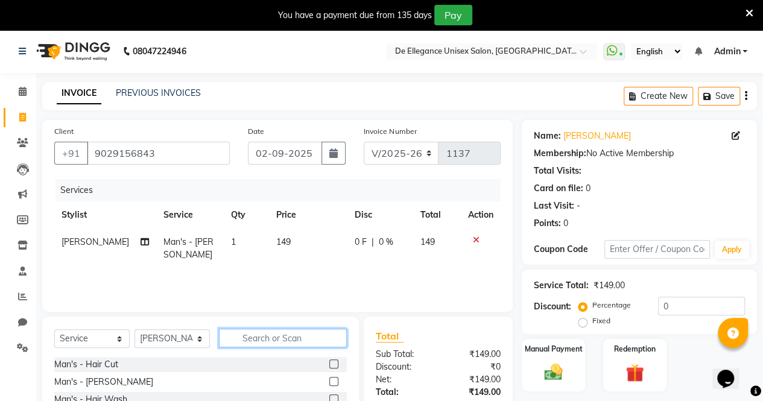
click at [267, 190] on input "text" at bounding box center [283, 338] width 128 height 19
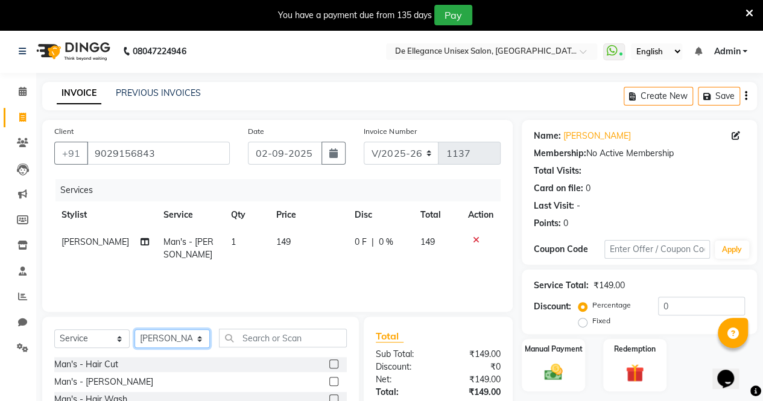
click at [176, 190] on select "Select Stylist [PERSON_NAME] [PERSON_NAME] [PERSON_NAME] [PERSON_NAME]" at bounding box center [172, 338] width 75 height 19
select select "71575"
click at [135, 190] on select "Select Stylist [PERSON_NAME] [PERSON_NAME] [PERSON_NAME] [PERSON_NAME]" at bounding box center [172, 338] width 75 height 19
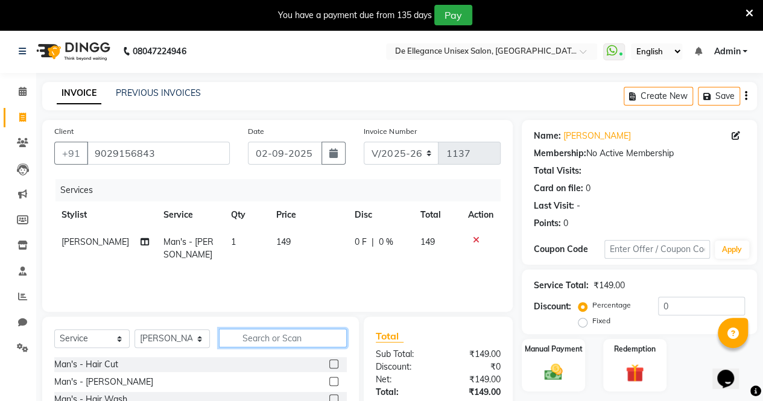
click at [299, 190] on input "text" at bounding box center [283, 338] width 128 height 19
type input "was"
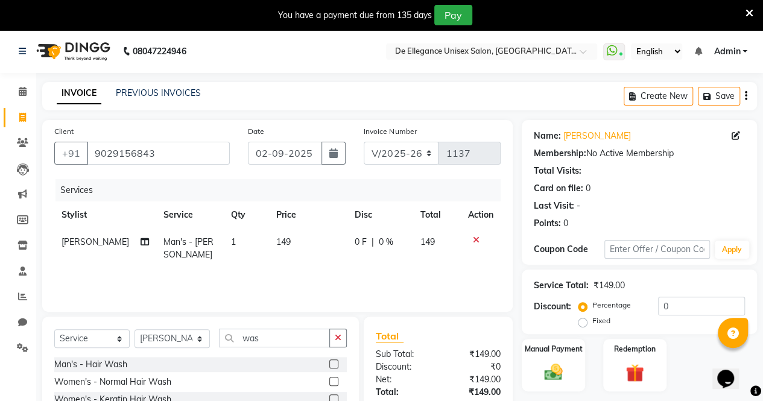
click at [334, 190] on label at bounding box center [333, 381] width 9 height 9
click at [334, 190] on input "checkbox" at bounding box center [333, 382] width 8 height 8
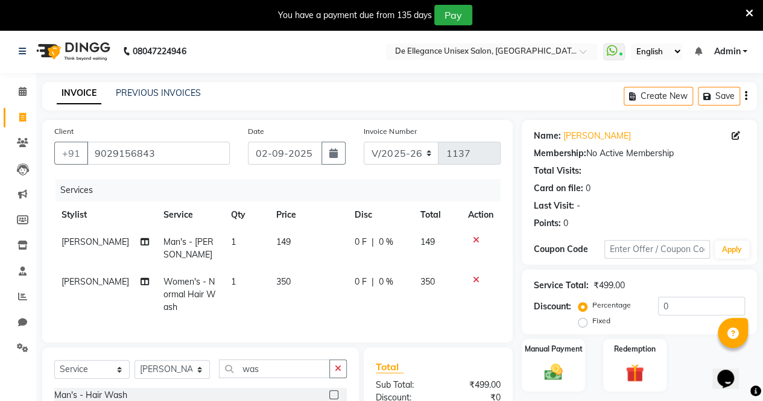
checkbox input "false"
click at [334, 190] on span "0 F" at bounding box center [361, 242] width 12 height 13
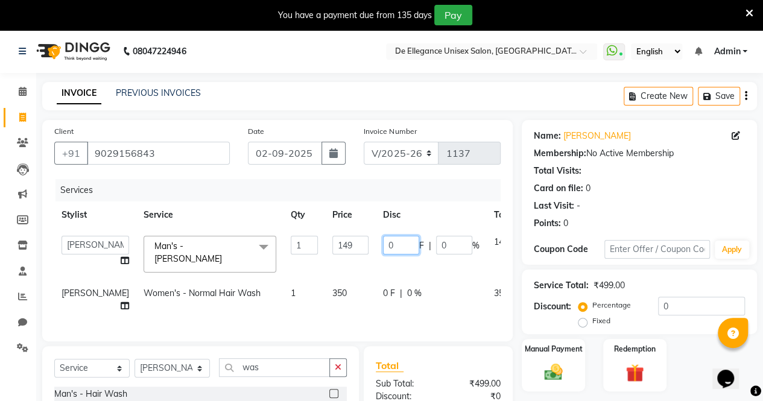
click at [334, 190] on input "0" at bounding box center [401, 245] width 36 height 19
type input "049"
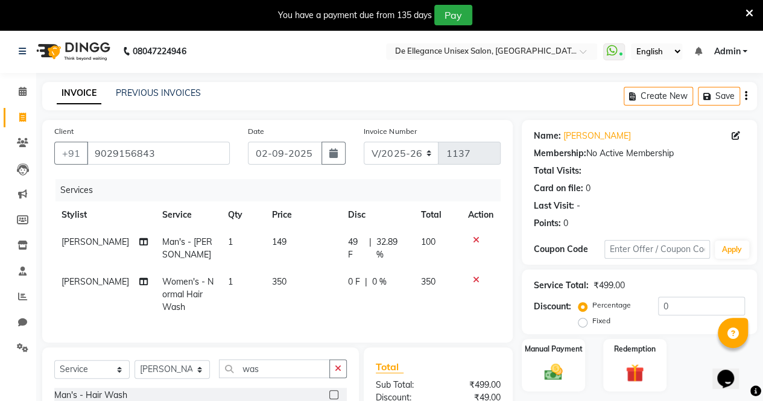
click at [334, 190] on tbody "azar khan Man's - Beard 1 149 49 F | 32.89 % 100 Sadhana Choudhary Women's - No…" at bounding box center [277, 275] width 447 height 92
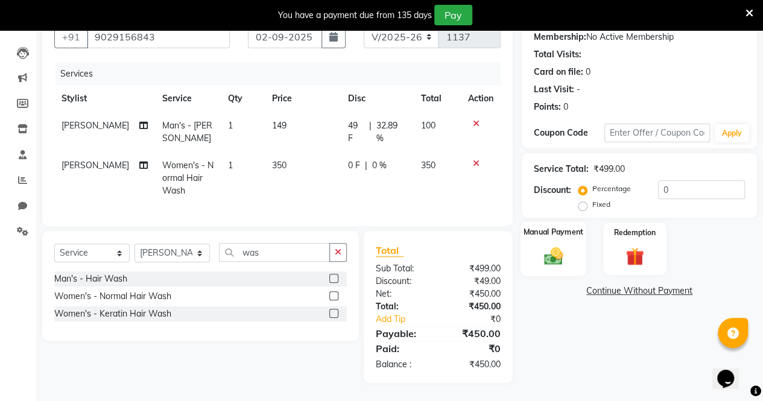
click at [334, 190] on img at bounding box center [553, 256] width 31 height 22
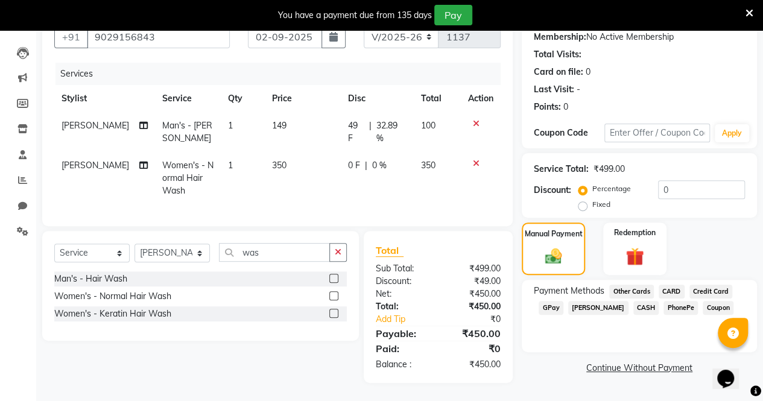
click at [334, 190] on span "GPay" at bounding box center [551, 308] width 25 height 14
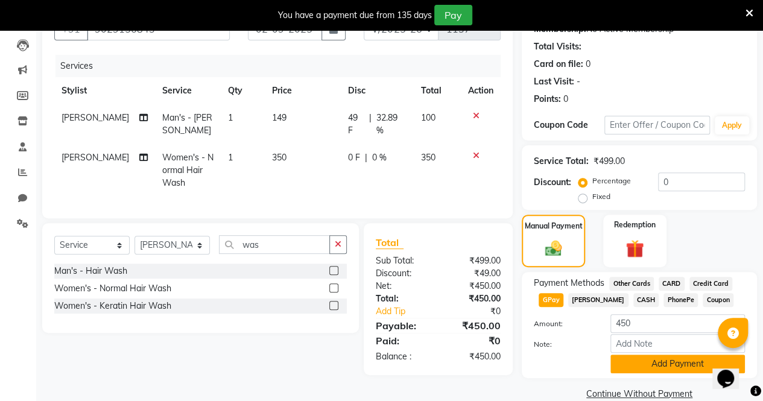
click at [334, 190] on button "Add Payment" at bounding box center [678, 364] width 135 height 19
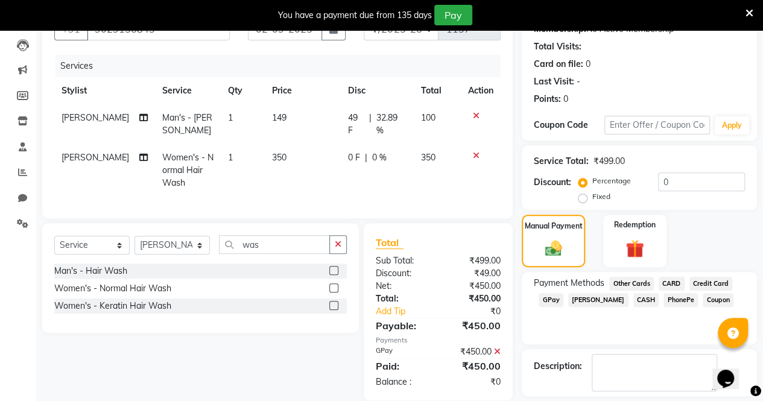
scroll to position [177, 0]
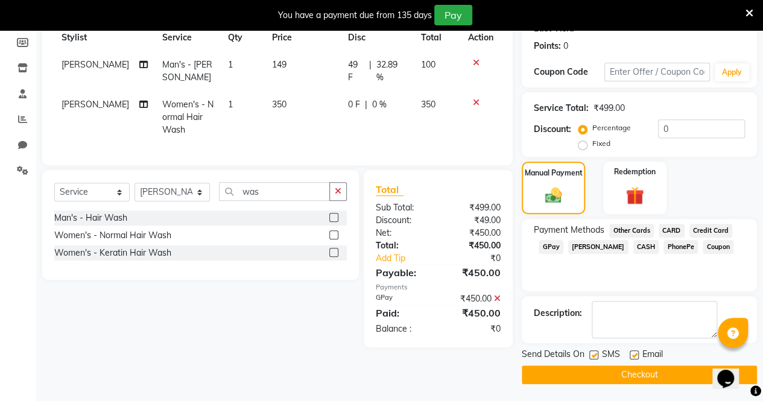
click at [334, 190] on label at bounding box center [594, 355] width 9 height 9
click at [334, 190] on input "checkbox" at bounding box center [594, 356] width 8 height 8
checkbox input "false"
click at [334, 190] on label at bounding box center [634, 355] width 9 height 9
click at [334, 190] on input "checkbox" at bounding box center [634, 356] width 8 height 8
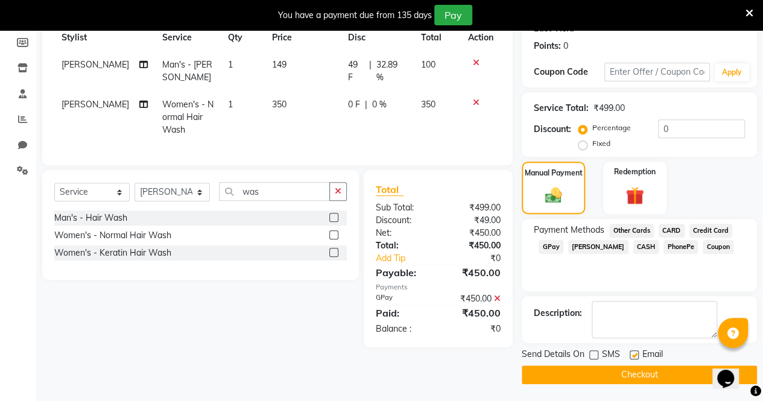
checkbox input "false"
click at [334, 190] on button "Checkout" at bounding box center [639, 375] width 235 height 19
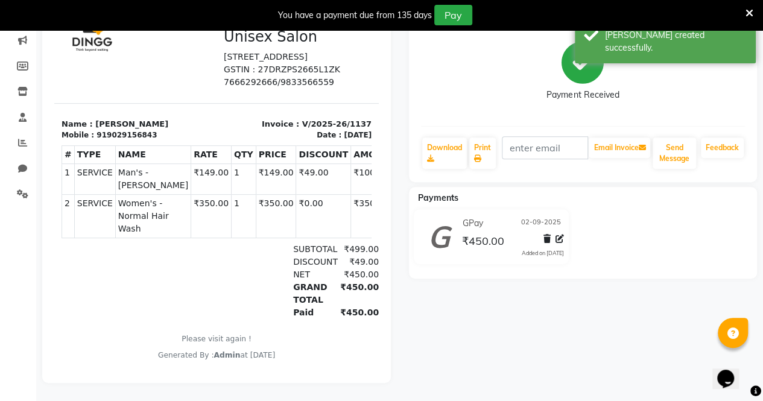
scroll to position [30, 0]
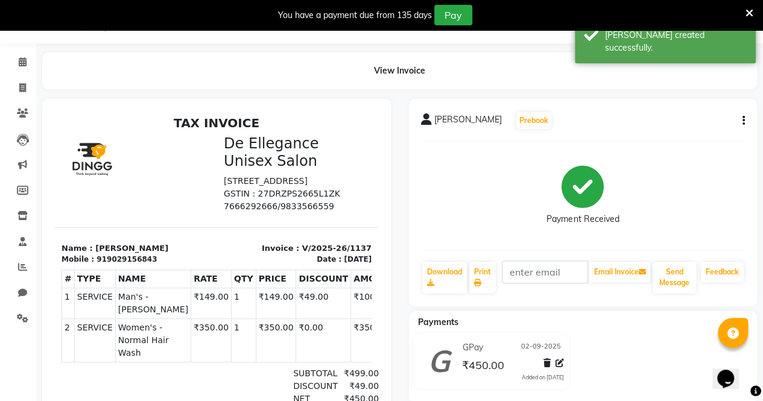
select select "7945"
select select "service"
